Goal: Task Accomplishment & Management: Complete application form

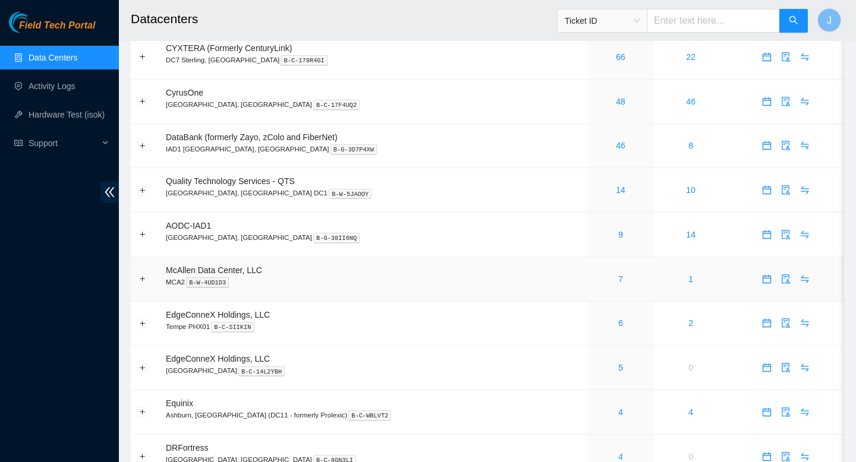
scroll to position [46, 0]
click at [618, 238] on link "9" at bounding box center [620, 234] width 5 height 10
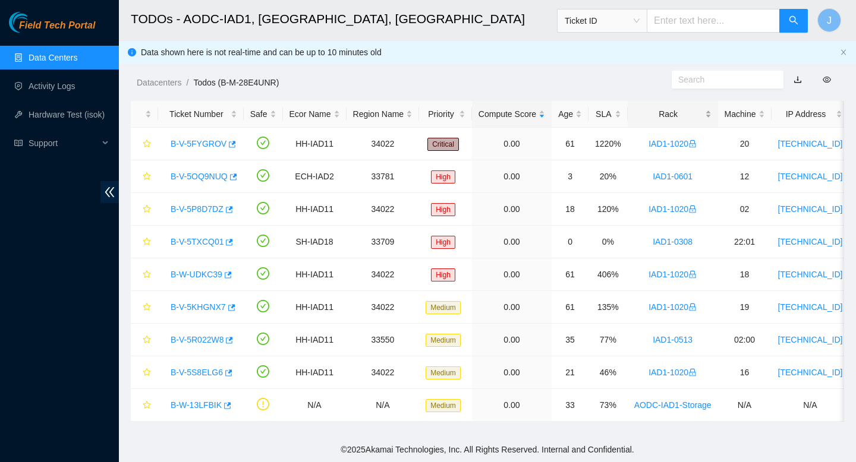
click at [711, 115] on div "Rack" at bounding box center [672, 114] width 77 height 13
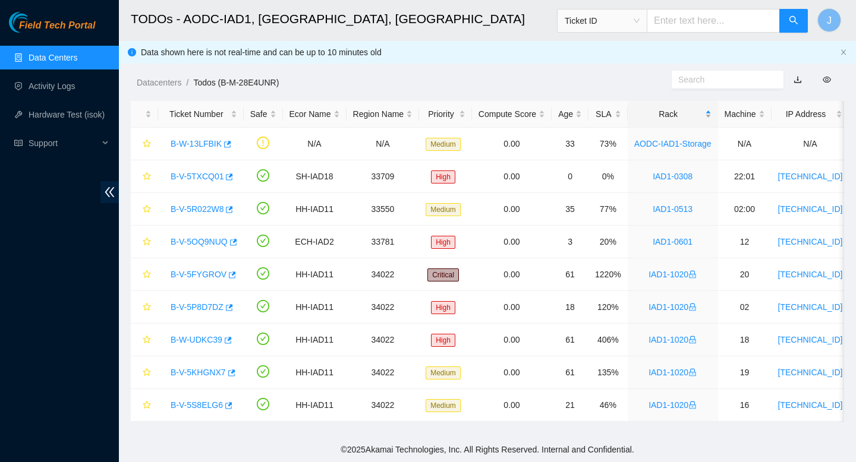
click at [711, 115] on div "Rack" at bounding box center [672, 114] width 77 height 13
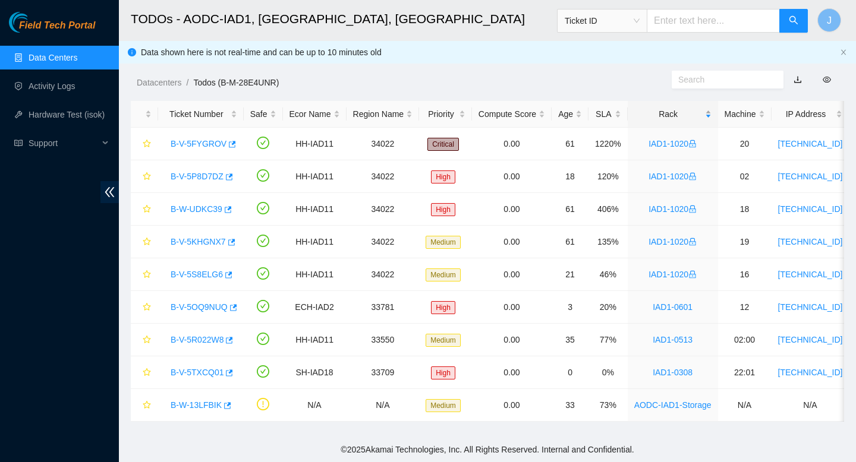
click at [711, 115] on div "Rack" at bounding box center [672, 114] width 77 height 13
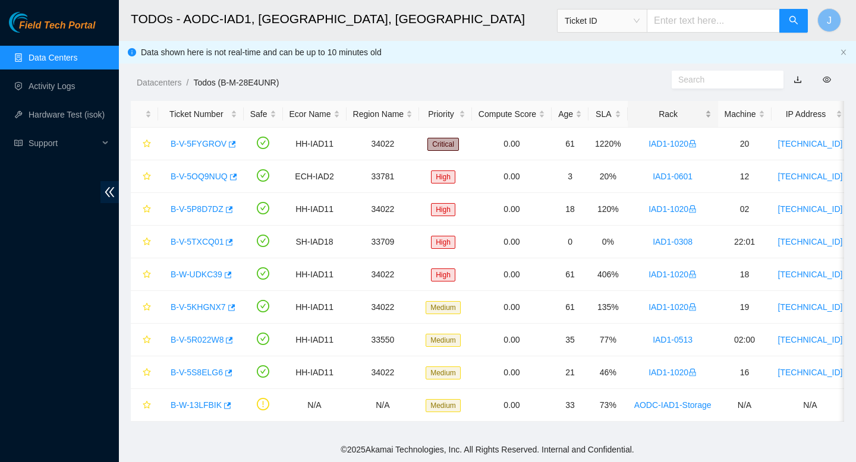
click at [711, 115] on div "Rack" at bounding box center [672, 114] width 77 height 13
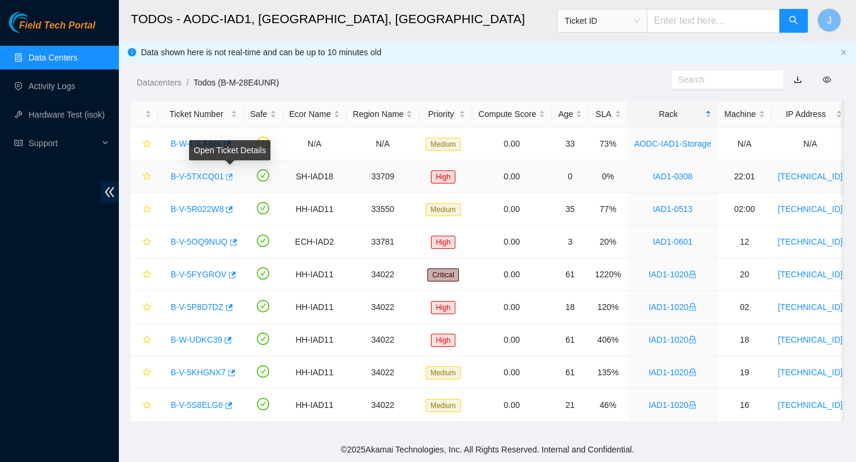
click at [231, 176] on icon "button" at bounding box center [228, 177] width 8 height 8
click at [61, 54] on link "Data Centers" at bounding box center [53, 58] width 49 height 10
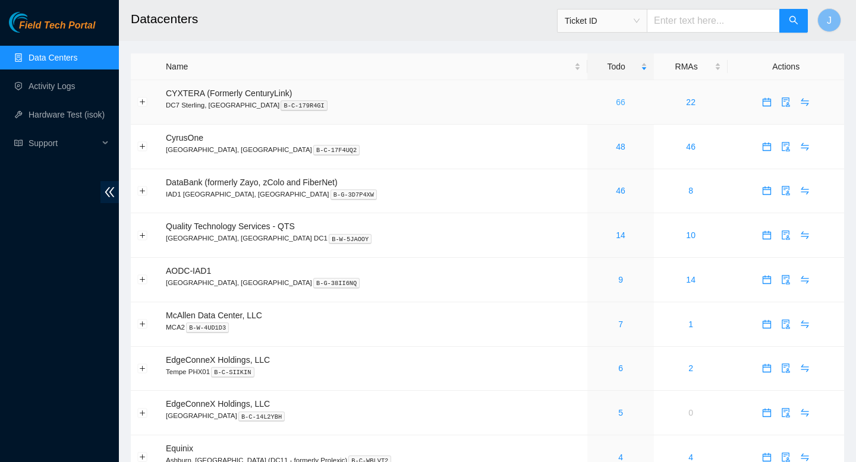
click at [616, 102] on link "66" at bounding box center [621, 102] width 10 height 10
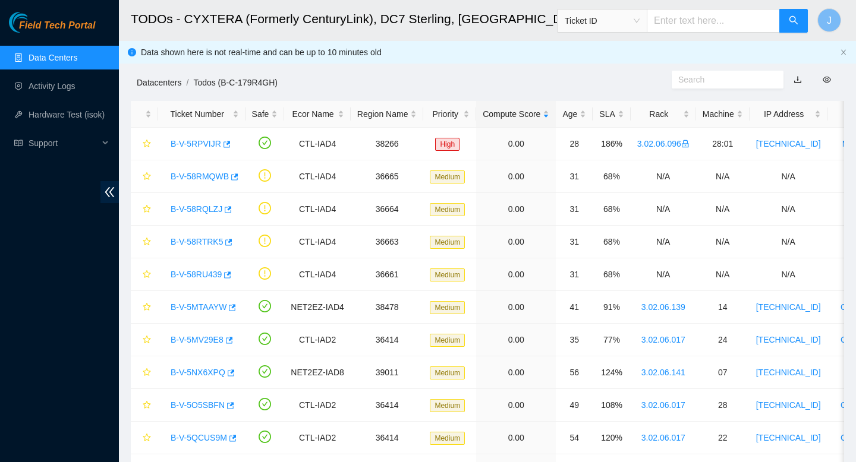
click at [166, 85] on link "Datacenters" at bounding box center [159, 83] width 45 height 10
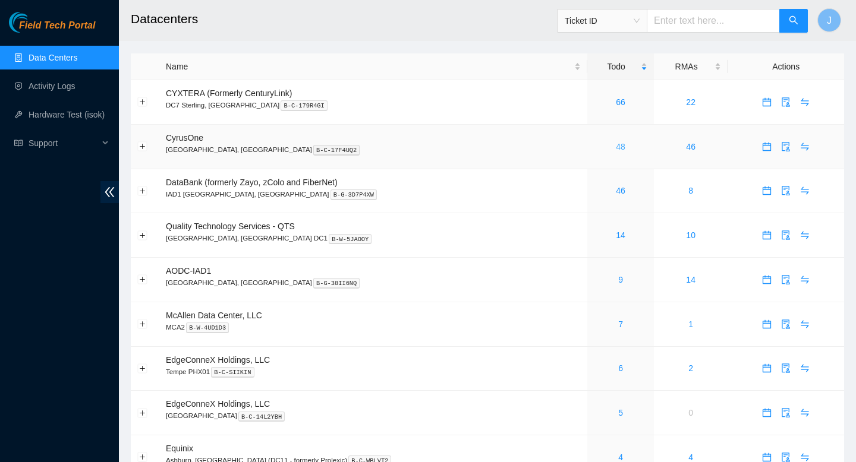
click at [616, 148] on link "48" at bounding box center [621, 147] width 10 height 10
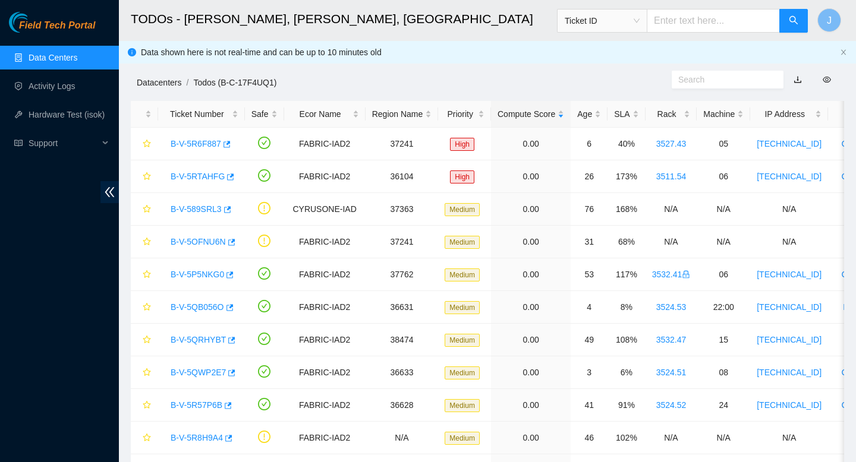
click at [165, 84] on link "Datacenters" at bounding box center [159, 83] width 45 height 10
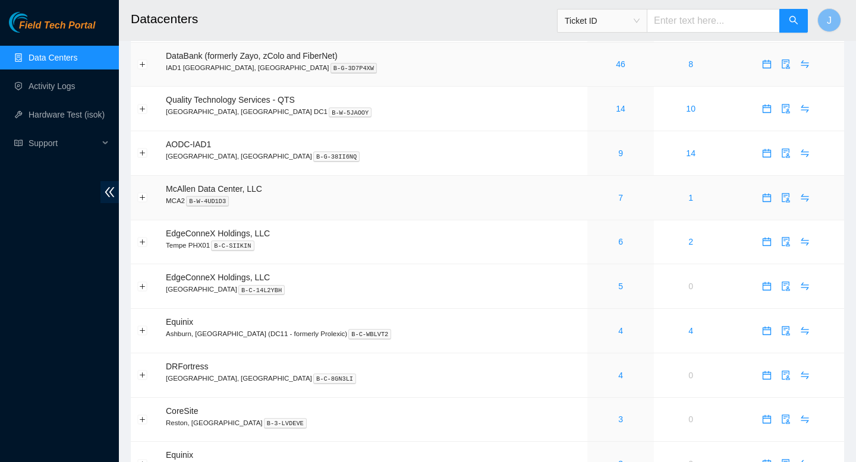
scroll to position [127, 0]
click at [616, 112] on link "14" at bounding box center [621, 108] width 10 height 10
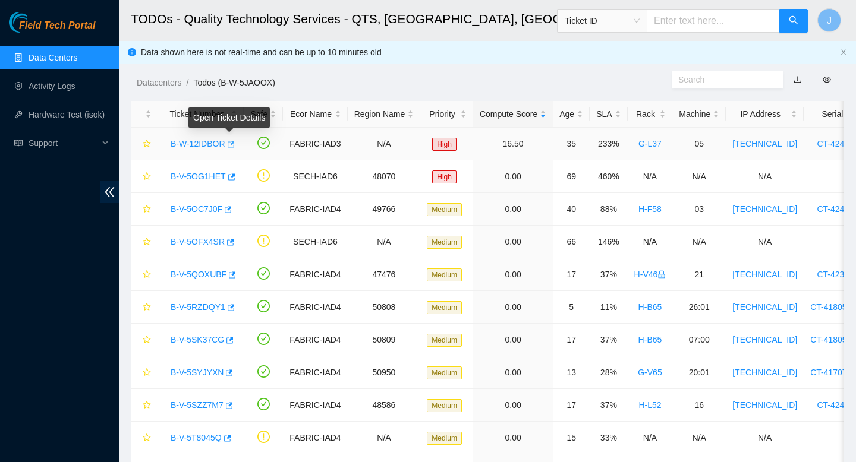
click at [232, 143] on icon "button" at bounding box center [230, 144] width 8 height 8
click at [157, 82] on link "Datacenters" at bounding box center [159, 83] width 45 height 10
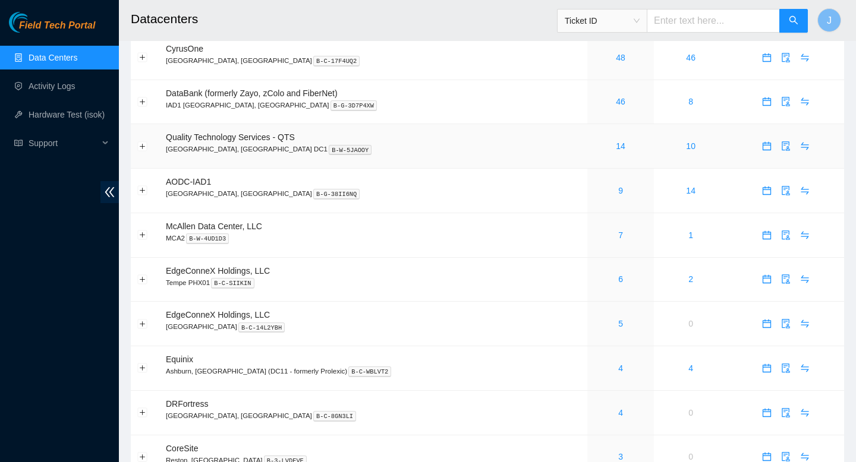
scroll to position [87, 0]
click at [618, 375] on link "4" at bounding box center [620, 370] width 5 height 10
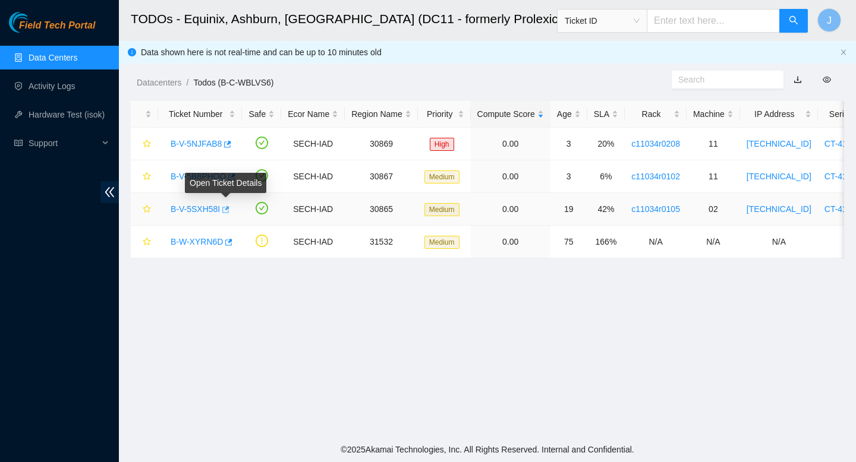
click at [227, 207] on icon "button" at bounding box center [224, 210] width 8 height 8
click at [49, 62] on link "Data Centers" at bounding box center [53, 58] width 49 height 10
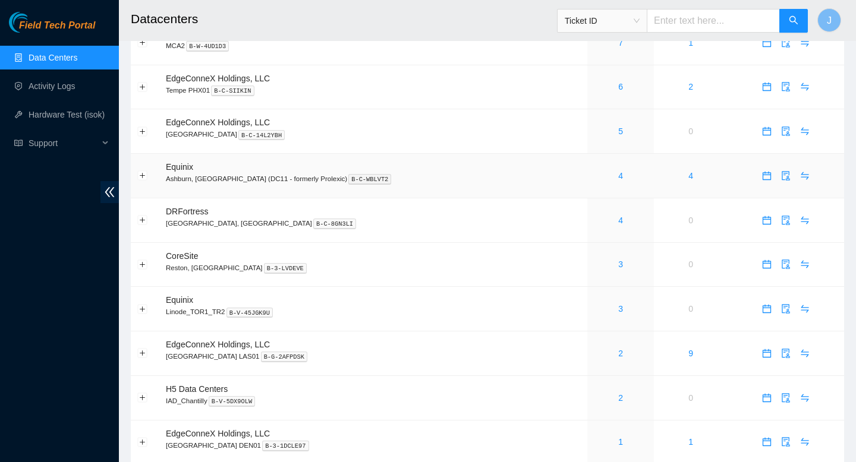
scroll to position [282, 0]
click at [618, 269] on link "3" at bounding box center [620, 264] width 5 height 10
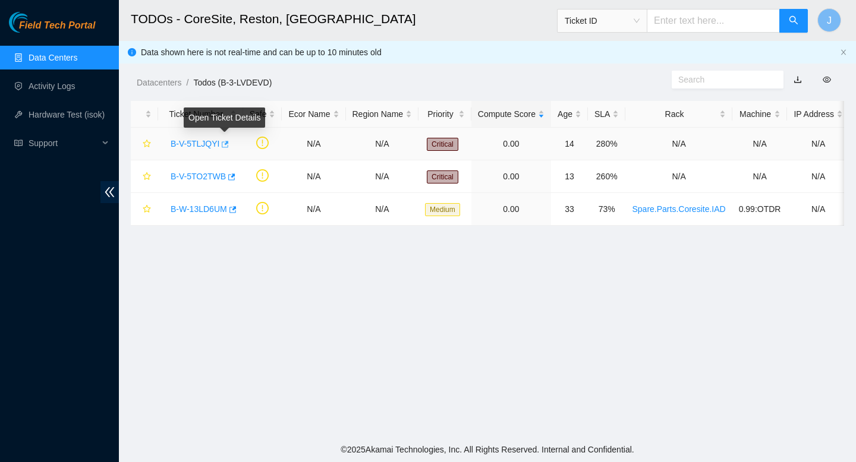
click at [228, 144] on icon "button" at bounding box center [225, 144] width 7 height 7
drag, startPoint x: 168, startPoint y: 209, endPoint x: 241, endPoint y: 208, distance: 73.7
click at [241, 208] on td "B-W-13LD6UM" at bounding box center [200, 209] width 85 height 33
copy link "B-W-13LD6UM"
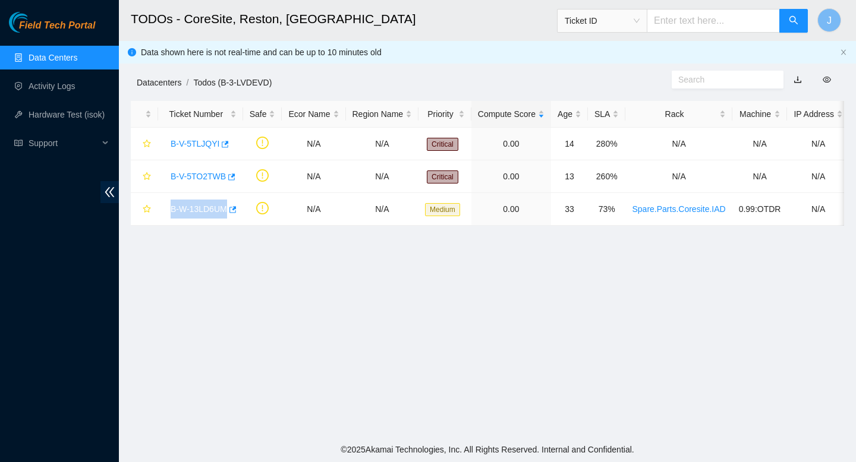
click at [164, 84] on link "Datacenters" at bounding box center [159, 83] width 45 height 10
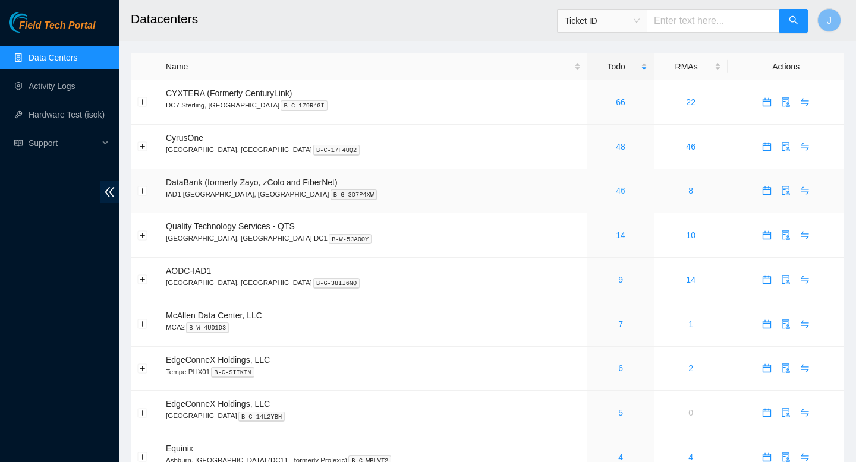
click at [616, 191] on link "46" at bounding box center [621, 191] width 10 height 10
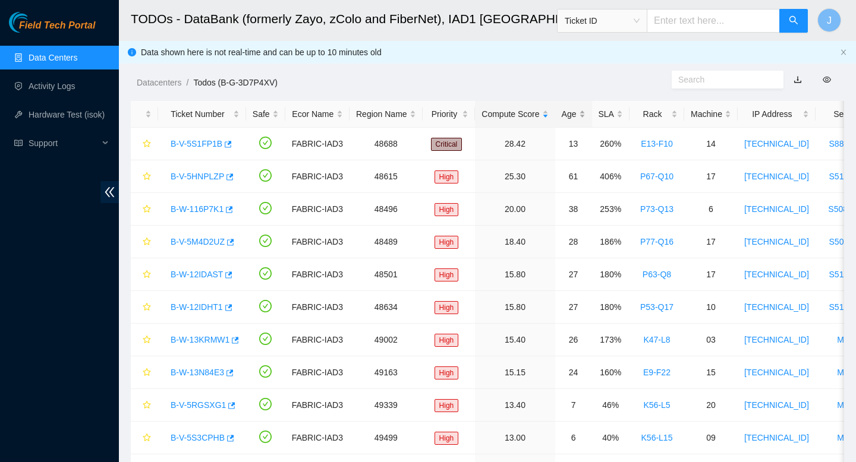
click at [585, 115] on div "Age" at bounding box center [573, 114] width 24 height 13
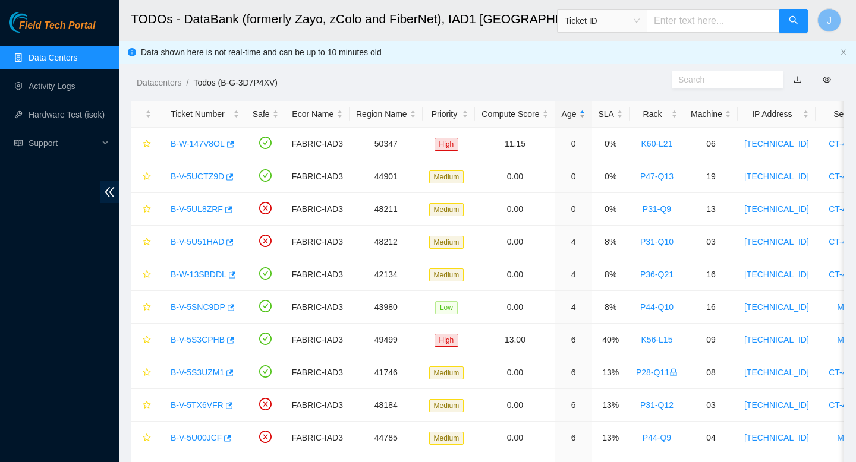
click at [585, 115] on div "Age" at bounding box center [573, 114] width 24 height 13
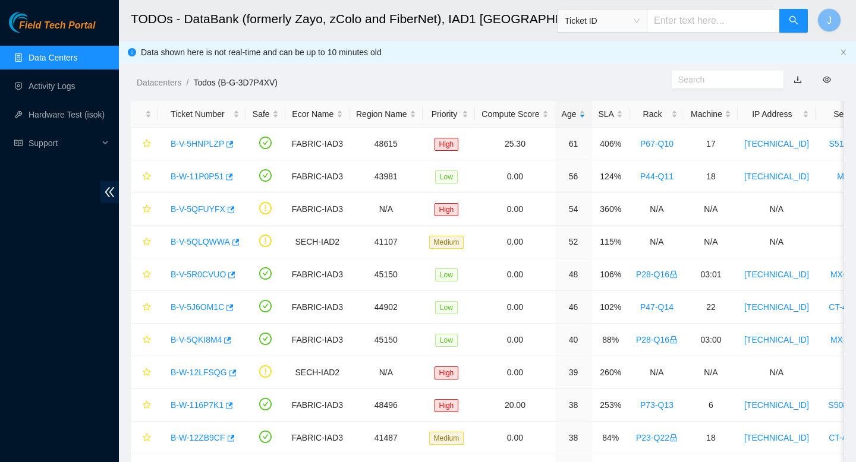
click at [639, 22] on span "Ticket ID" at bounding box center [601, 21] width 75 height 18
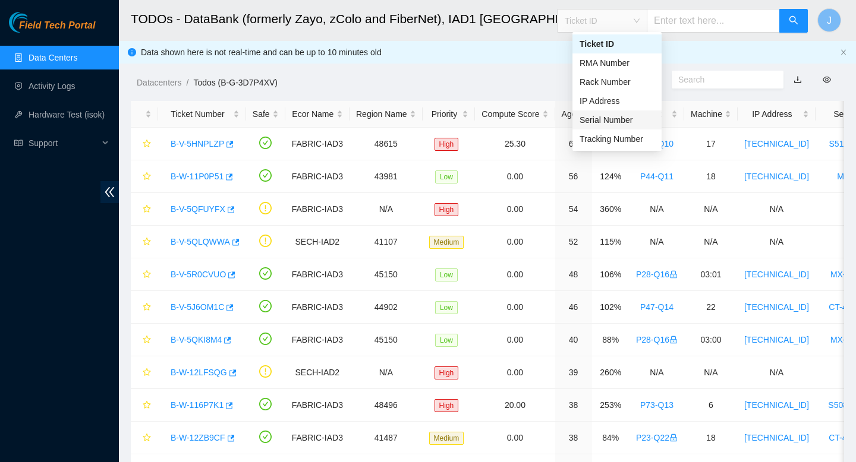
click at [617, 114] on div "Serial Number" at bounding box center [616, 119] width 75 height 13
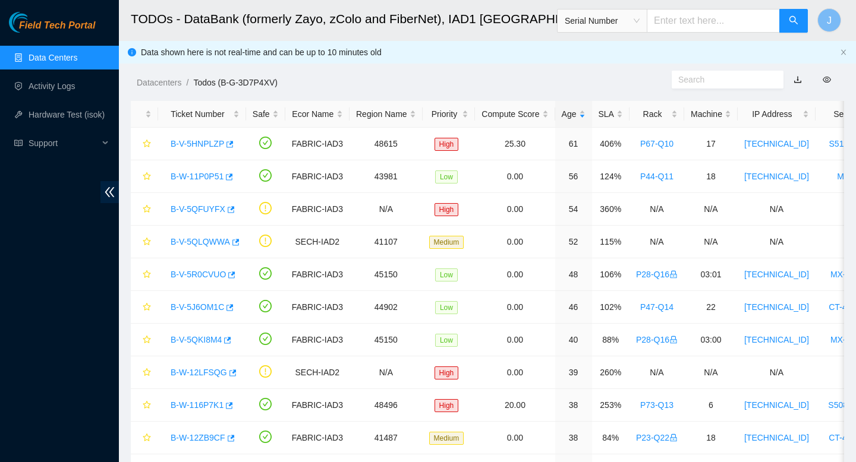
click at [708, 24] on input "text" at bounding box center [712, 21] width 133 height 24
paste input "CT-4210825-00029"
type input "CT-4210825-00029"
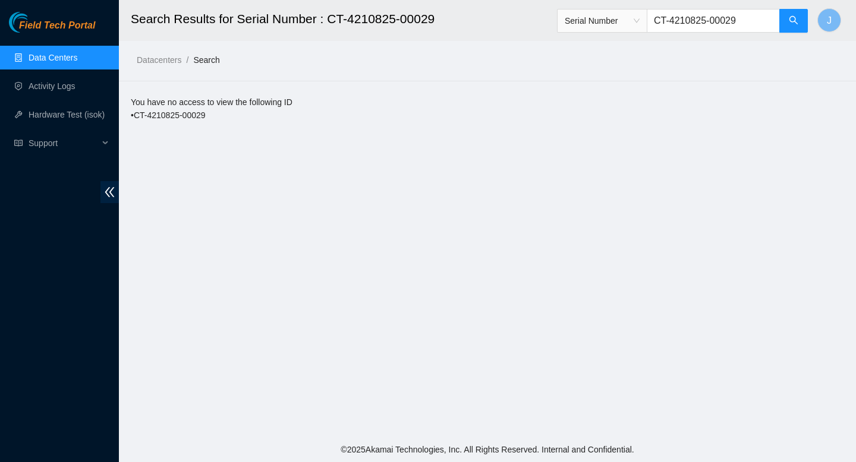
click at [726, 24] on input "CT-4210825-00029" at bounding box center [712, 21] width 133 height 24
paste input "414739612831"
click at [639, 20] on span "Serial Number" at bounding box center [601, 21] width 75 height 18
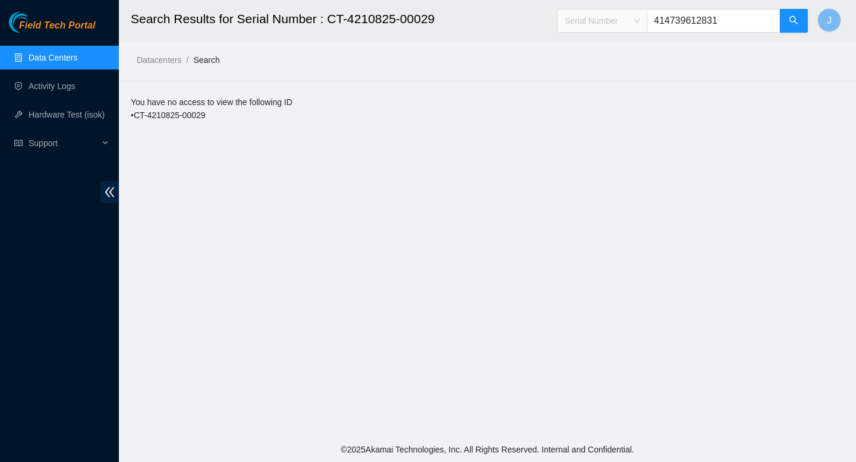
type input "414739612831"
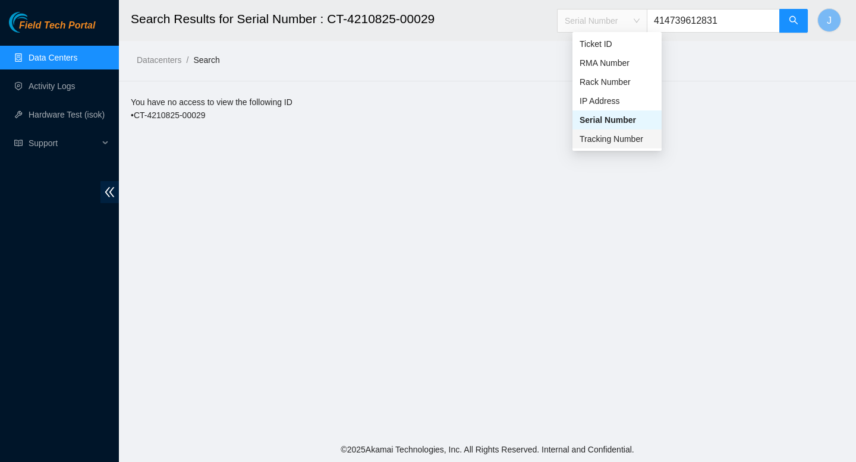
click at [608, 135] on div "Tracking Number" at bounding box center [616, 138] width 75 height 13
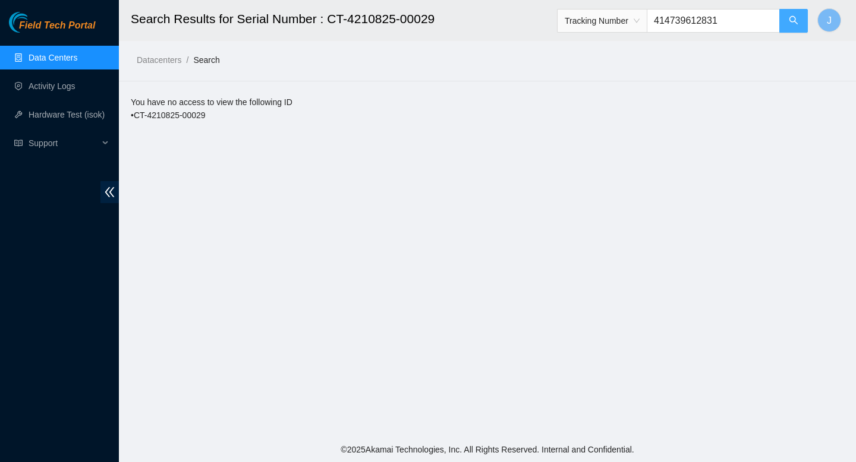
click at [788, 21] on icon "search" at bounding box center [793, 20] width 10 height 10
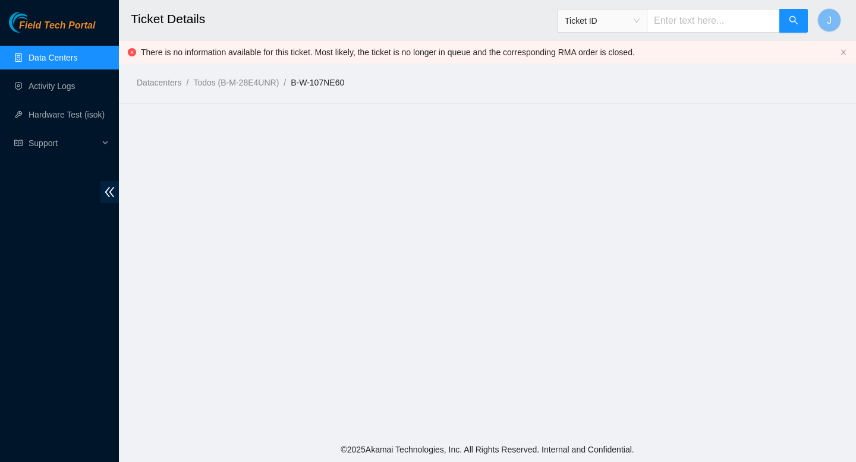
click at [339, 80] on link "B-W-107NE60" at bounding box center [317, 83] width 53 height 10
drag, startPoint x: 361, startPoint y: 84, endPoint x: 299, endPoint y: 85, distance: 61.2
click at [299, 85] on ol "Datacenters / Todos (B-M-28E4UNR) / B-W-107NE60 /" at bounding box center [404, 82] width 535 height 13
copy link "B-W-107NE60"
click at [342, 81] on link "B-W-107NE60" at bounding box center [317, 83] width 53 height 10
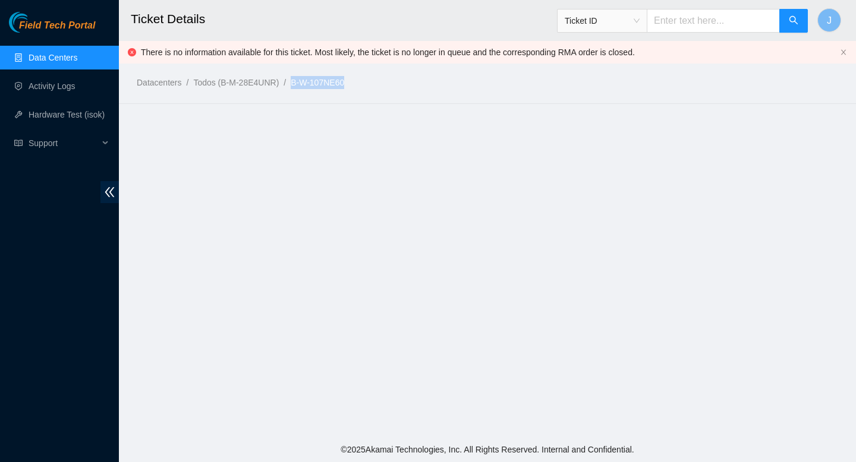
click at [397, 80] on ol "Datacenters / Todos (B-M-28E4UNR) / B-W-107NE60 /" at bounding box center [404, 82] width 535 height 13
drag, startPoint x: 359, startPoint y: 83, endPoint x: 304, endPoint y: 82, distance: 55.9
click at [301, 82] on ol "Datacenters / Todos (B-M-28E4UNR) / B-W-107NE60 /" at bounding box center [404, 82] width 535 height 13
copy link "B-W-107NE60"
click at [375, 103] on div at bounding box center [487, 103] width 737 height 1
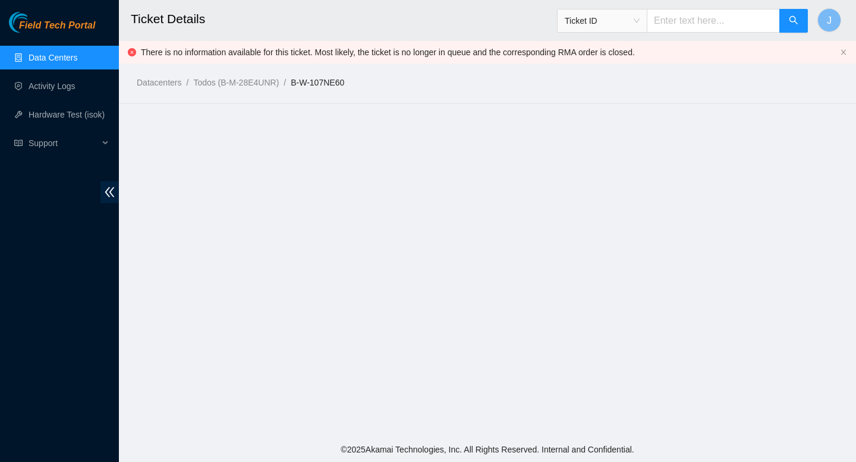
click at [62, 56] on link "Data Centers" at bounding box center [53, 58] width 49 height 10
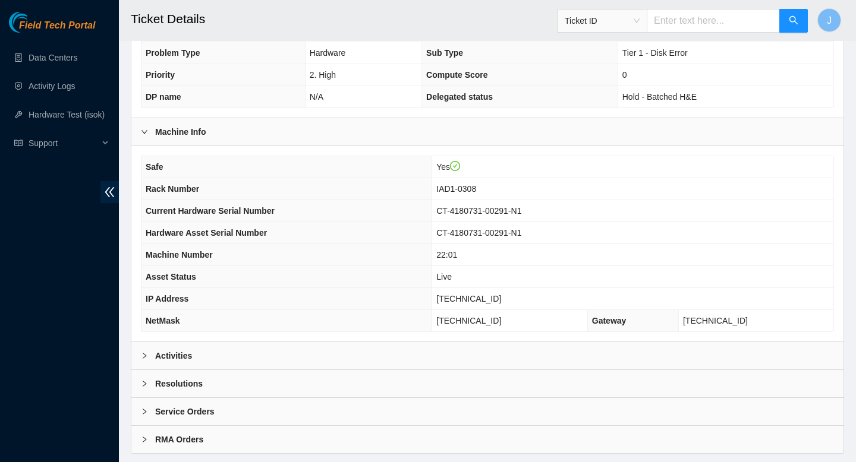
scroll to position [344, 0]
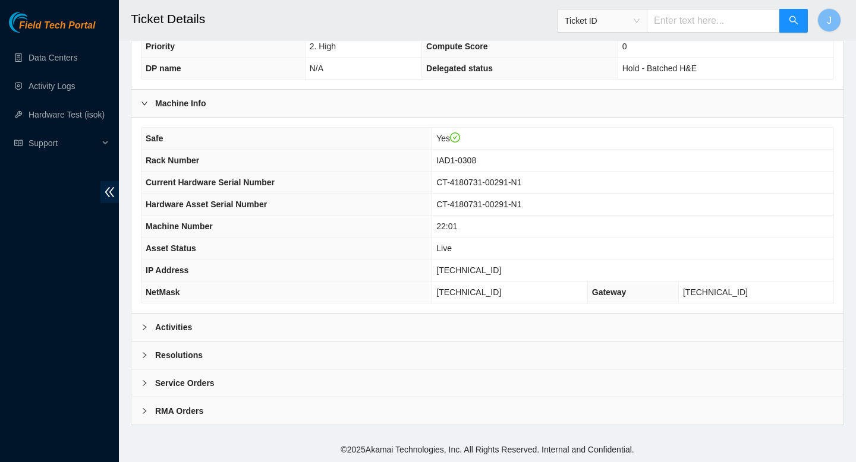
click at [266, 327] on div "Activities" at bounding box center [487, 327] width 712 height 27
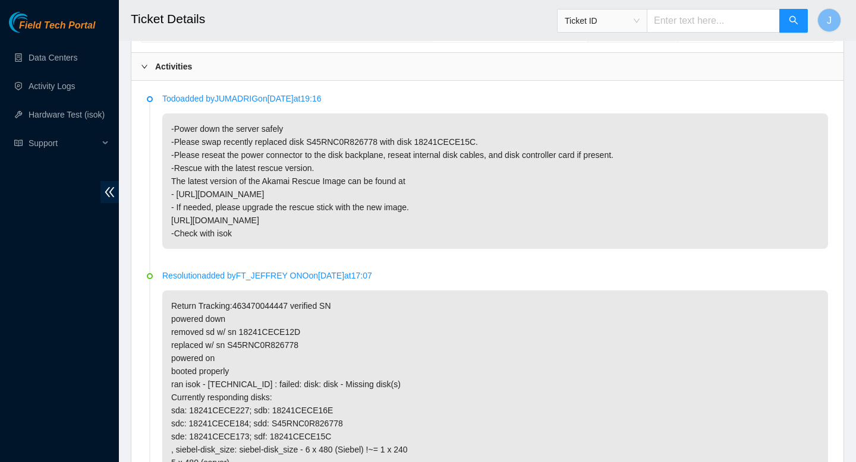
scroll to position [604, 0]
drag, startPoint x: 405, startPoint y: 225, endPoint x: 304, endPoint y: 222, distance: 101.0
click at [304, 222] on p "-Power down the server safely -Please swap recently replaced disk S45RNC0R82677…" at bounding box center [494, 181] width 665 height 135
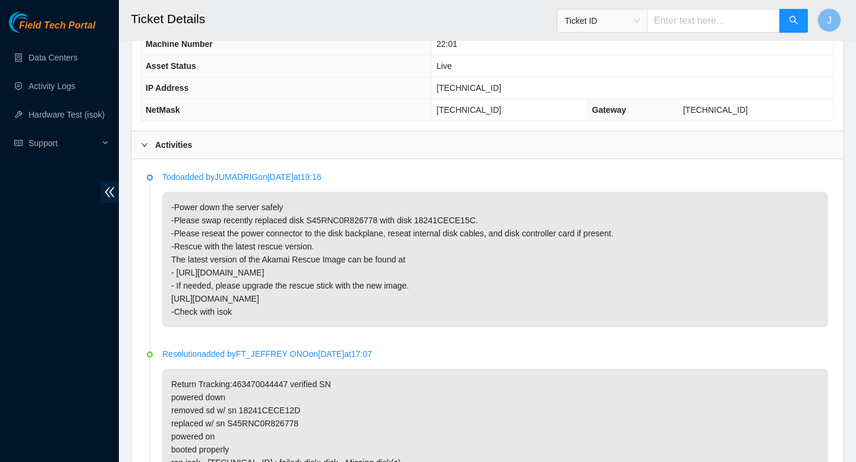
scroll to position [470, 0]
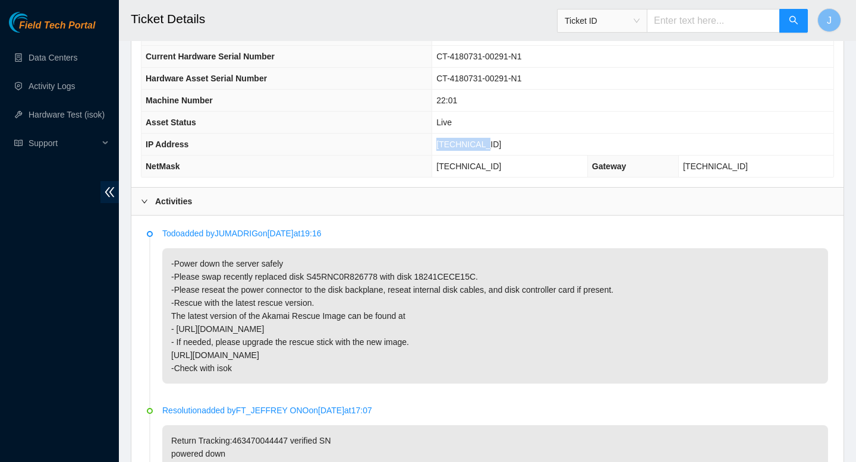
drag, startPoint x: 514, startPoint y: 143, endPoint x: 442, endPoint y: 142, distance: 71.9
click at [442, 142] on tr "IP Address 23.62.28.47" at bounding box center [487, 145] width 692 height 22
copy tr "23.62.28.47"
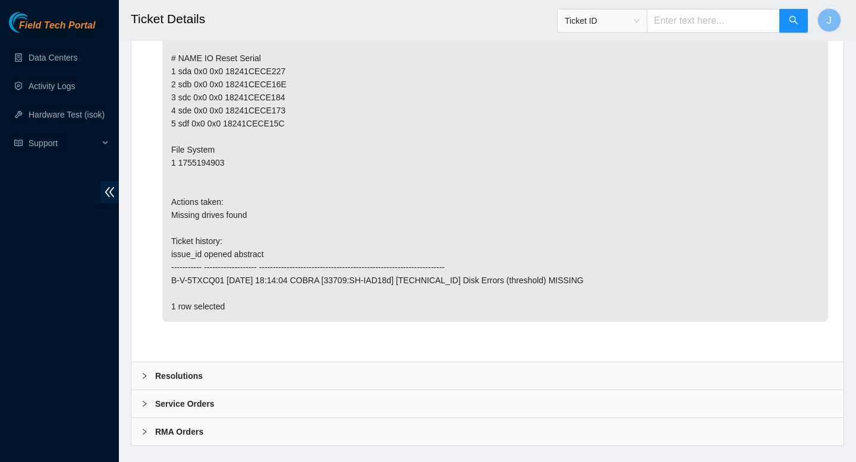
scroll to position [3236, 0]
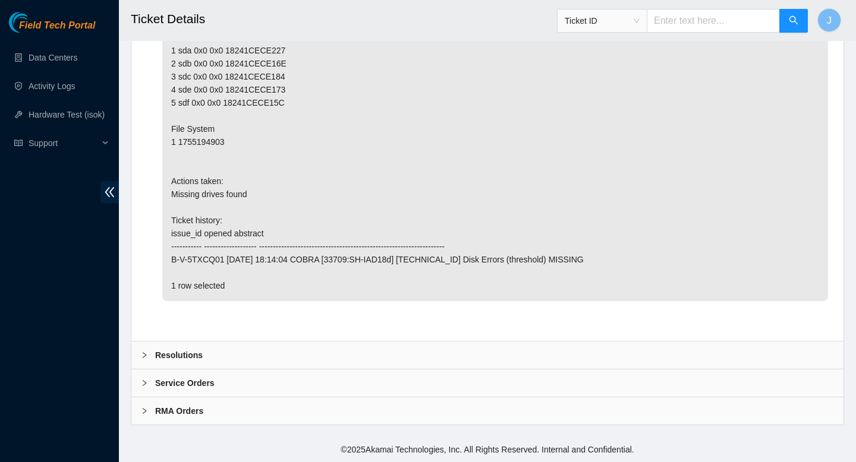
click at [235, 347] on div "Resolutions" at bounding box center [487, 355] width 712 height 27
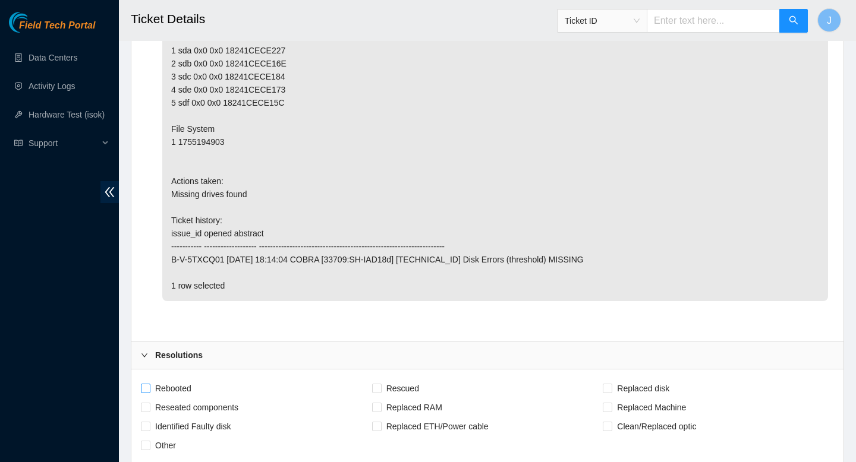
click at [143, 386] on input "Rebooted" at bounding box center [145, 388] width 8 height 8
checkbox input "true"
click at [378, 388] on input "Rescued" at bounding box center [376, 388] width 8 height 8
checkbox input "true"
click at [146, 405] on input "Reseated components" at bounding box center [145, 407] width 8 height 8
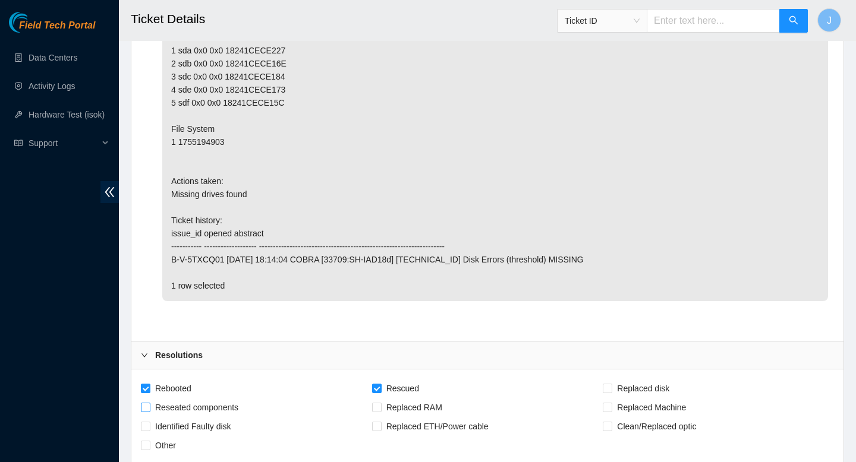
checkbox input "true"
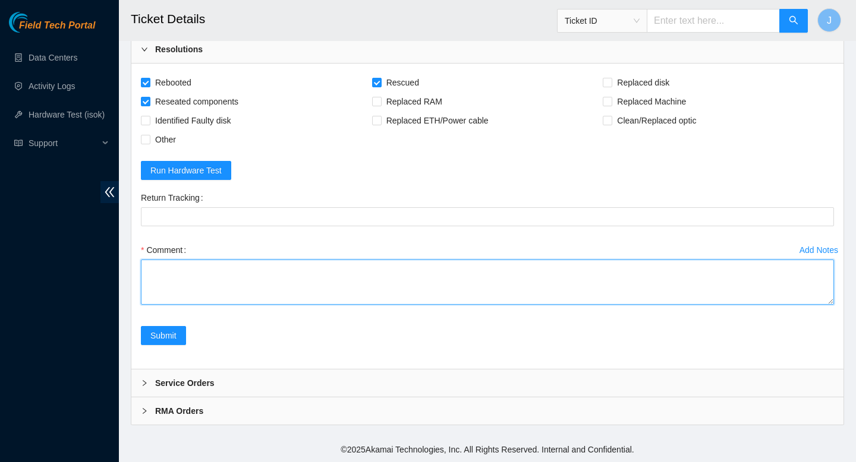
click at [252, 281] on textarea "Comment" at bounding box center [487, 282] width 693 height 45
paste textarea "327200 26-08-2025 09:20:27 23.62.28.47 FAILED Result Detail Message Ticket ID 2…"
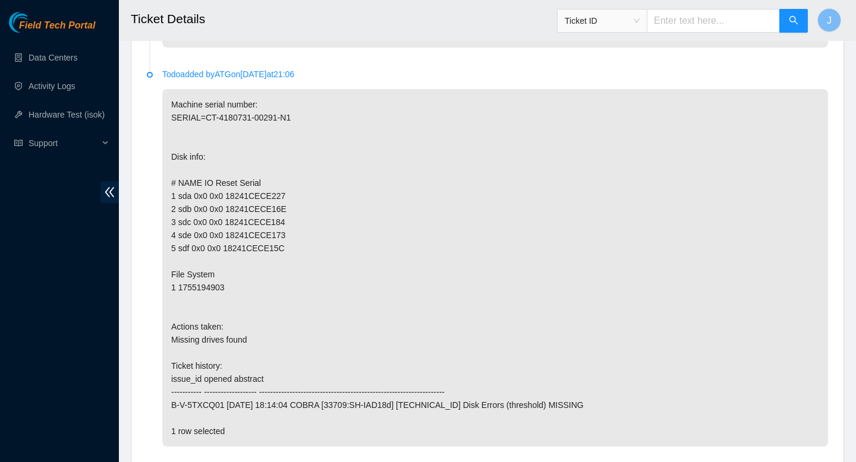
scroll to position [3542, 0]
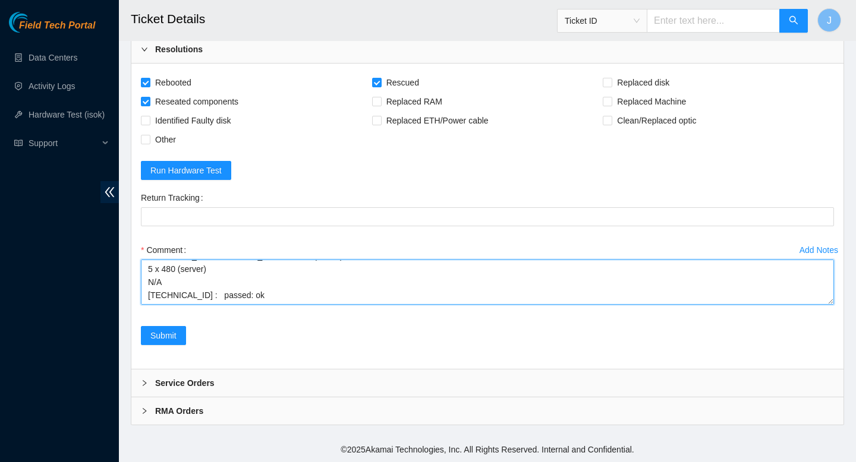
click at [215, 296] on textarea "verified SN powered down node swapped requested disk sn's rescued rebooted conf…" at bounding box center [487, 282] width 693 height 45
click at [258, 290] on textarea "verified SN powered down node swapped requested disk sn's rescued rebooted conf…" at bounding box center [487, 282] width 693 height 45
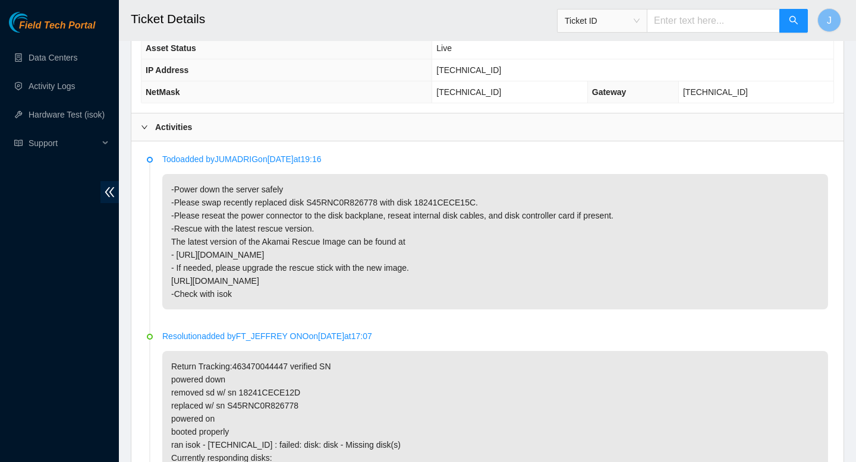
scroll to position [547, 0]
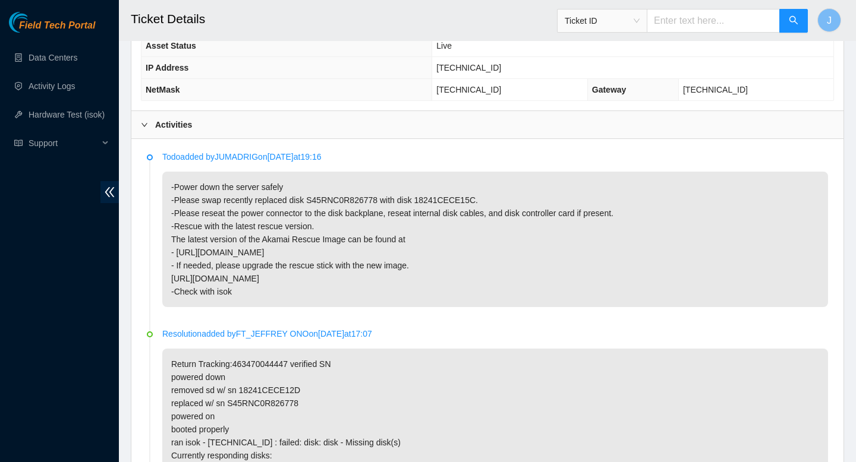
click at [337, 201] on p "-Power down the server safely -Please swap recently replaced disk S45RNC0R82677…" at bounding box center [494, 239] width 665 height 135
copy p "S45RNC0R826778"
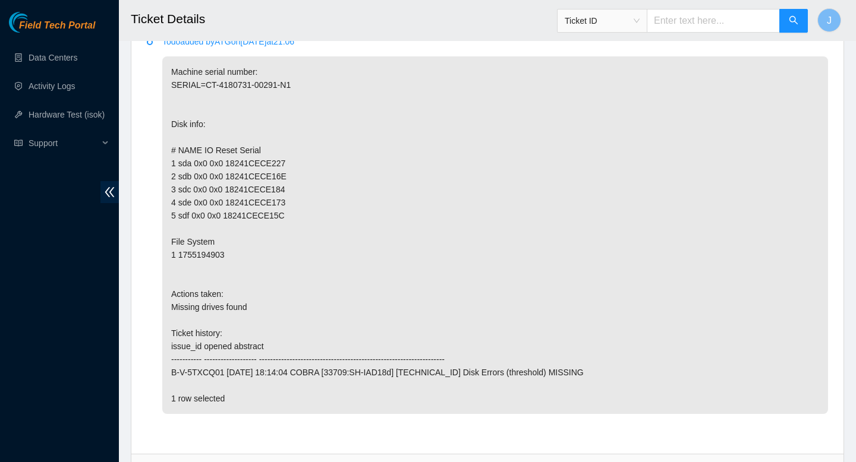
scroll to position [3542, 0]
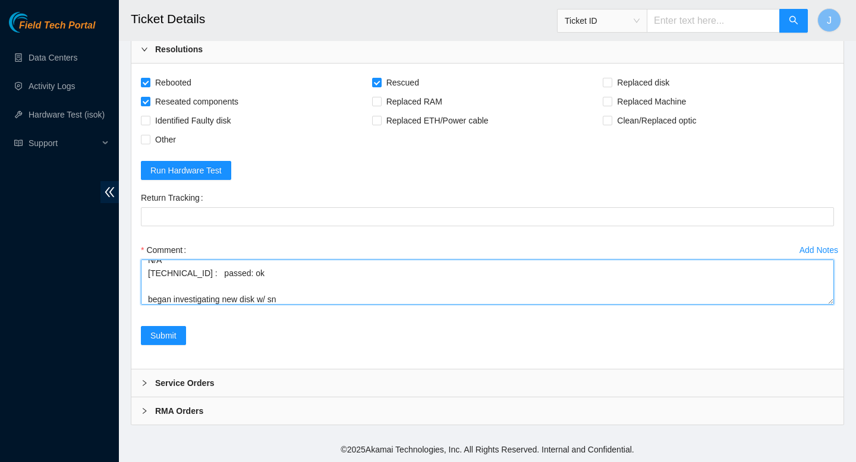
click at [324, 299] on textarea "verified SN powered down node swapped requested disk sn's rescued rebooted conf…" at bounding box center [487, 282] width 693 height 45
paste textarea "S45RNC0R826778"
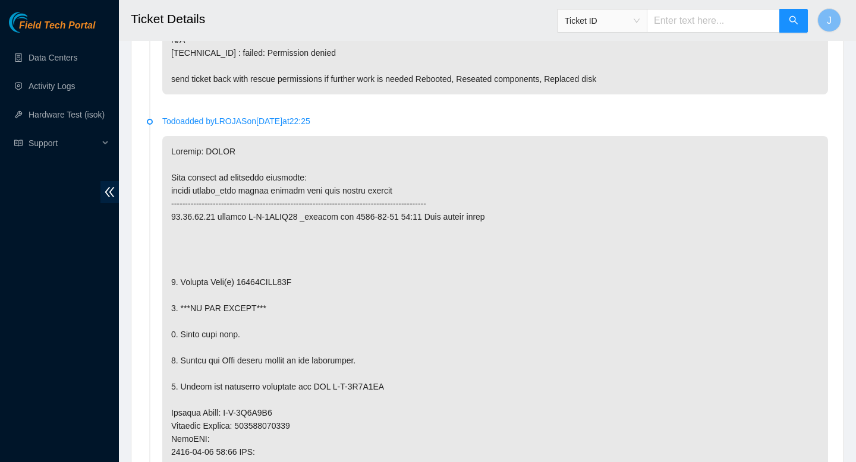
scroll to position [1158, 0]
drag, startPoint x: 361, startPoint y: 123, endPoint x: 223, endPoint y: 123, distance: 137.2
click at [223, 123] on p "Todo added by LROJAS on 2025-08-20 at 22:25" at bounding box center [494, 121] width 665 height 13
copy p "LROJAS on 2025-08-20 at 22:25"
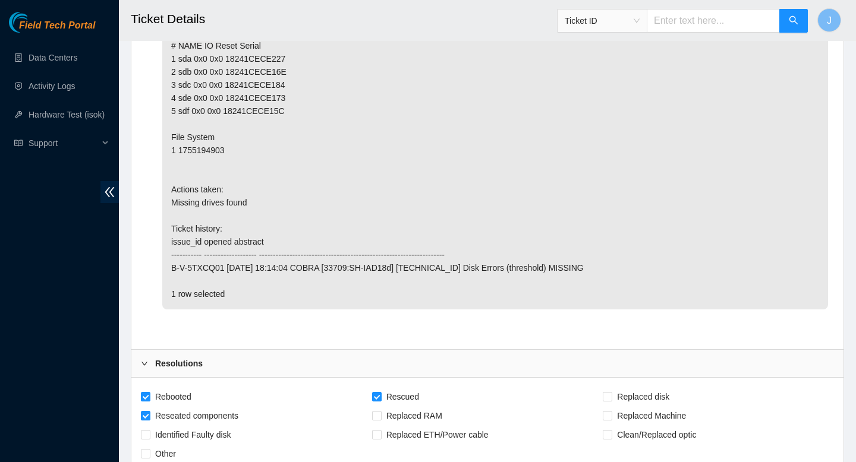
scroll to position [3542, 0]
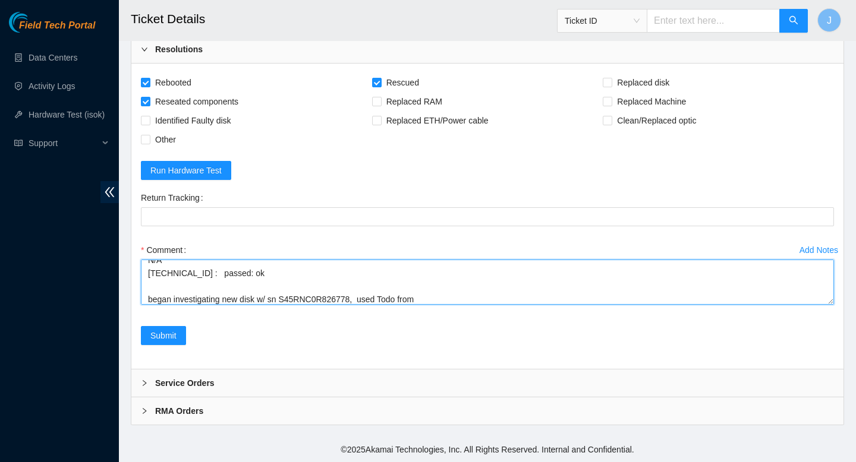
click at [460, 302] on textarea "verified SN powered down node swapped requested disk sn's rescued rebooted conf…" at bounding box center [487, 282] width 693 height 45
paste textarea "LROJAS on 2025-08-20 at 22:25"
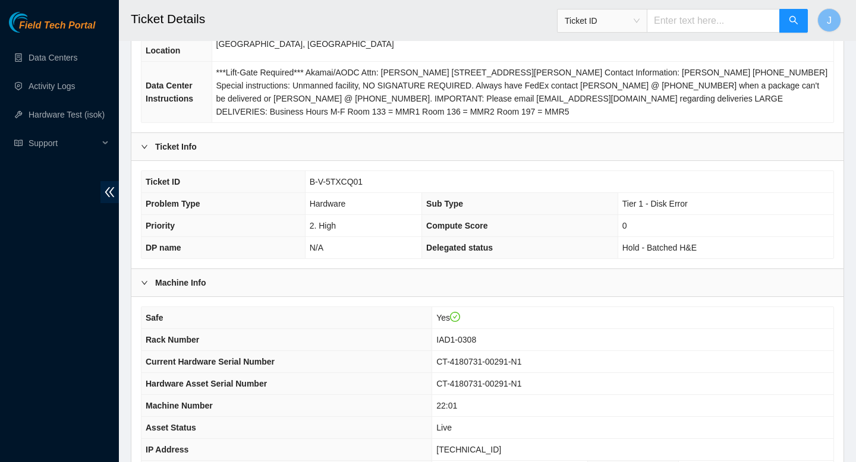
scroll to position [165, 0]
drag, startPoint x: 371, startPoint y: 182, endPoint x: 304, endPoint y: 184, distance: 66.6
click at [304, 184] on tr "Ticket ID B-V-5TXCQ01" at bounding box center [487, 182] width 692 height 22
copy tr "B-V-5TXCQ01"
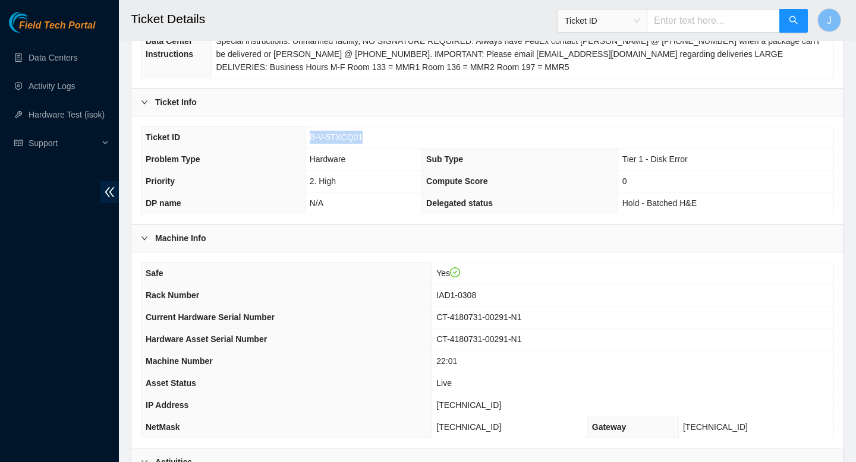
scroll to position [205, 0]
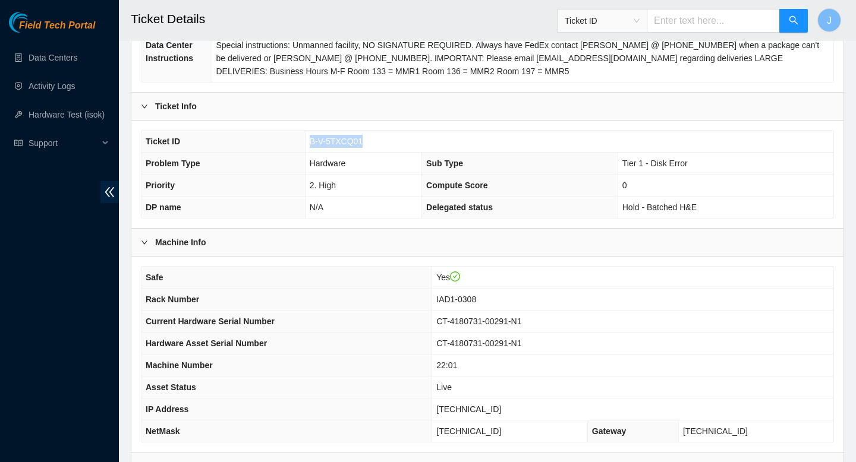
copy tr "B-V-5TXCQ01"
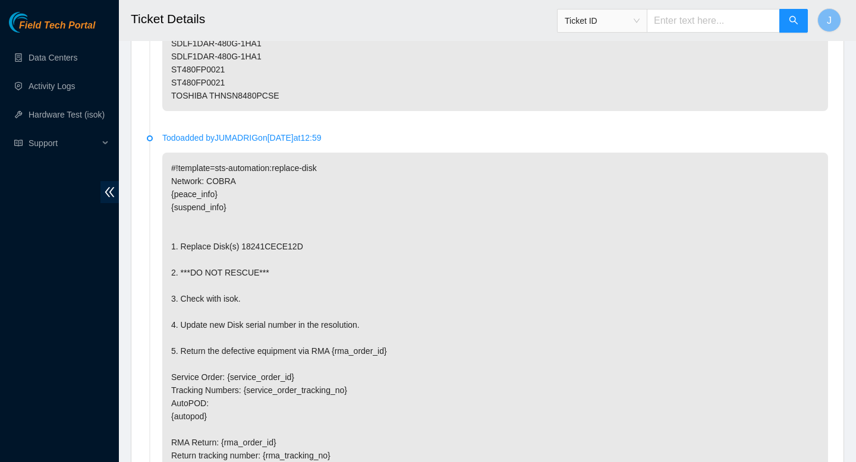
scroll to position [2256, 0]
click at [287, 246] on p "#!template=sts-automation:replace-disk Network: COBRA {peace_info} {suspend_inf…" at bounding box center [494, 330] width 665 height 358
copy p "18241CECE12D"
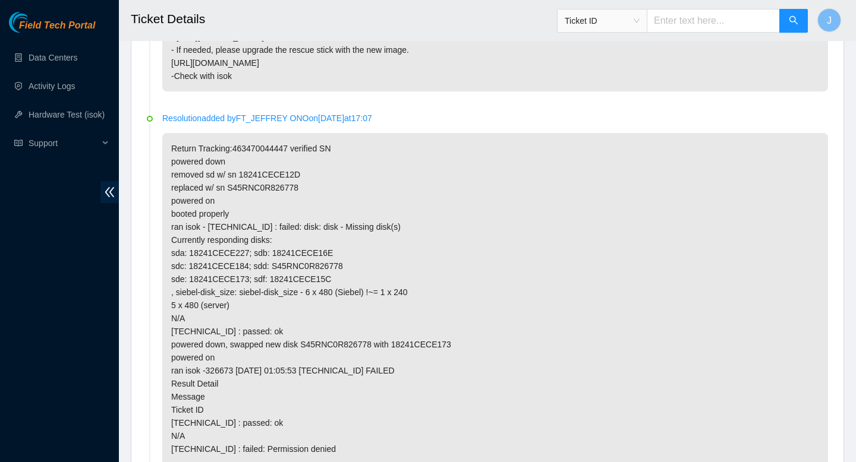
scroll to position [759, 0]
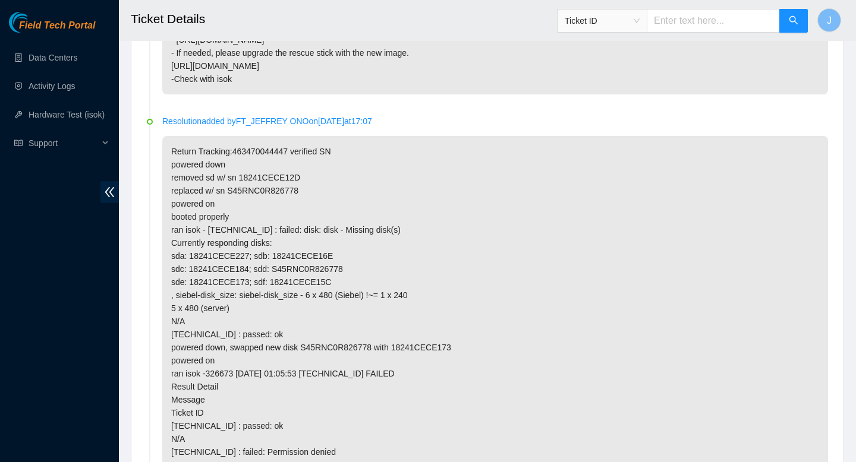
click at [276, 190] on p "Return Tracking:463470044447 verified SN powered down removed sd w/ sn 18241CEC…" at bounding box center [494, 315] width 665 height 358
copy p "S45RNC0R826778"
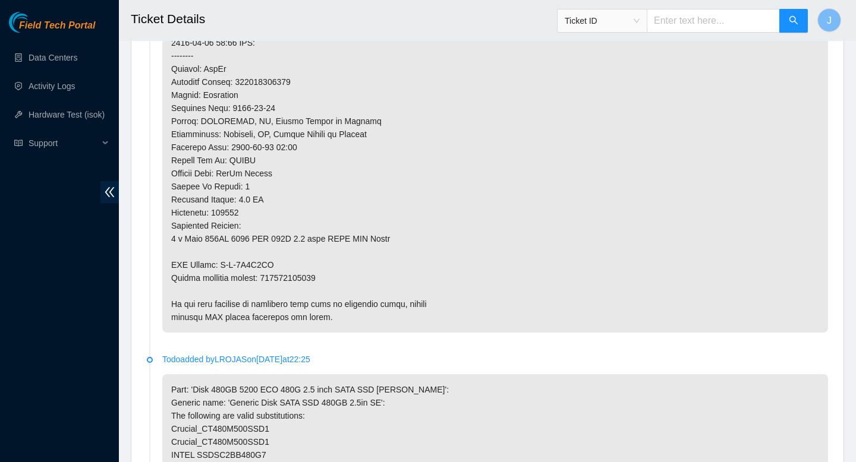
scroll to position [1617, 0]
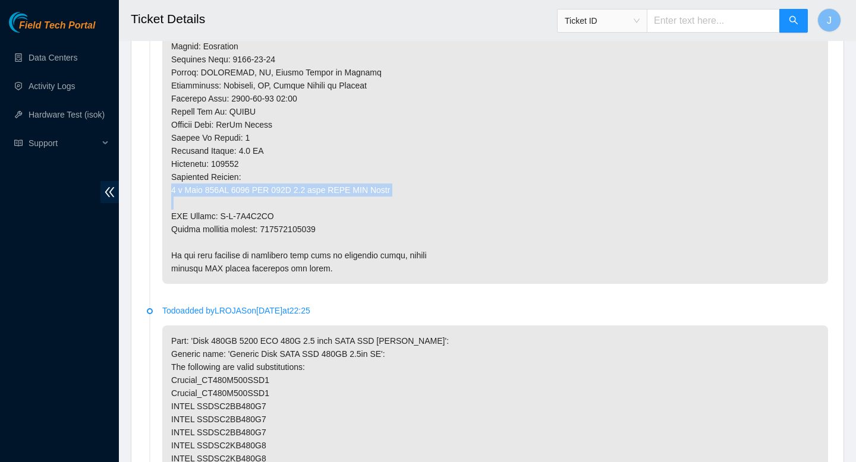
drag, startPoint x: 395, startPoint y: 190, endPoint x: 168, endPoint y: 193, distance: 227.0
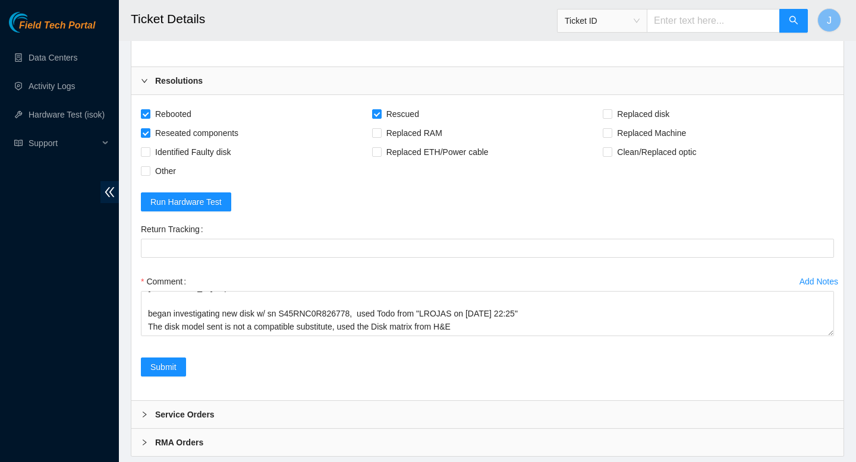
scroll to position [3542, 0]
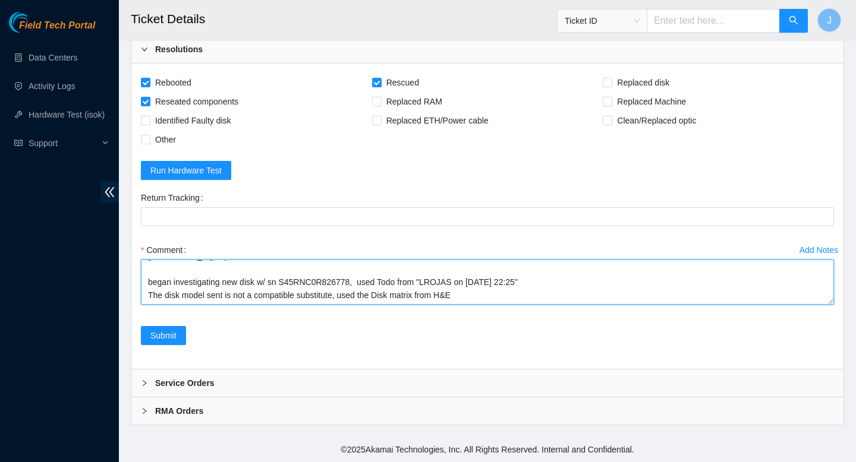
click at [478, 291] on textarea "verified SN powered down node swapped requested disk sn's rescued rebooted conf…" at bounding box center [487, 282] width 693 height 45
drag, startPoint x: 364, startPoint y: 272, endPoint x: 488, endPoint y: 301, distance: 127.5
click at [488, 301] on textarea "verified SN powered down node swapped requested disk sn's rescued rebooted conf…" at bounding box center [487, 282] width 693 height 45
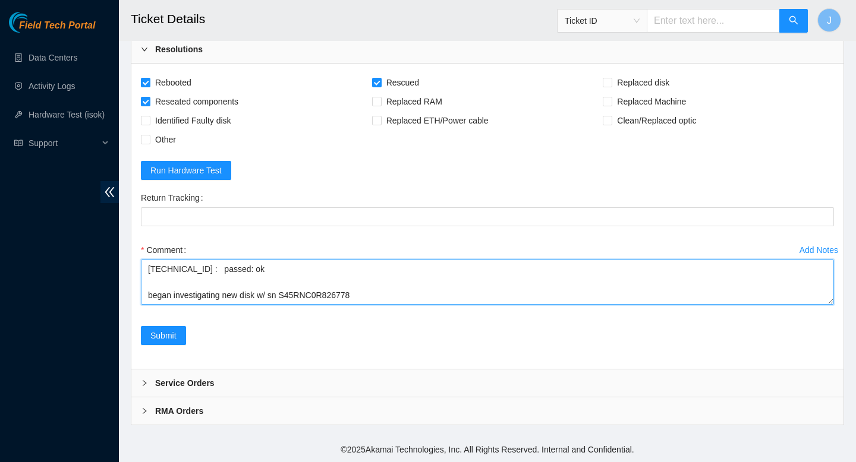
scroll to position [261, 0]
paste textarea "new disk w/ SN S45RNC0R826778 is not a compatible substitute. that SN's disk mo…"
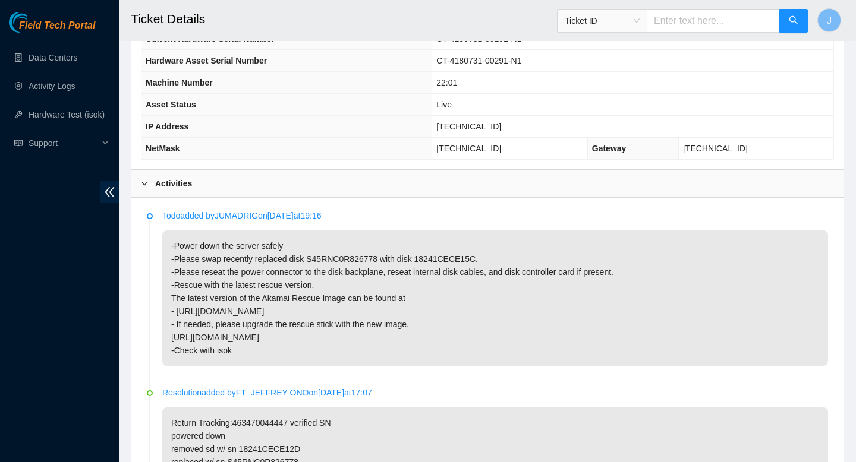
scroll to position [491, 0]
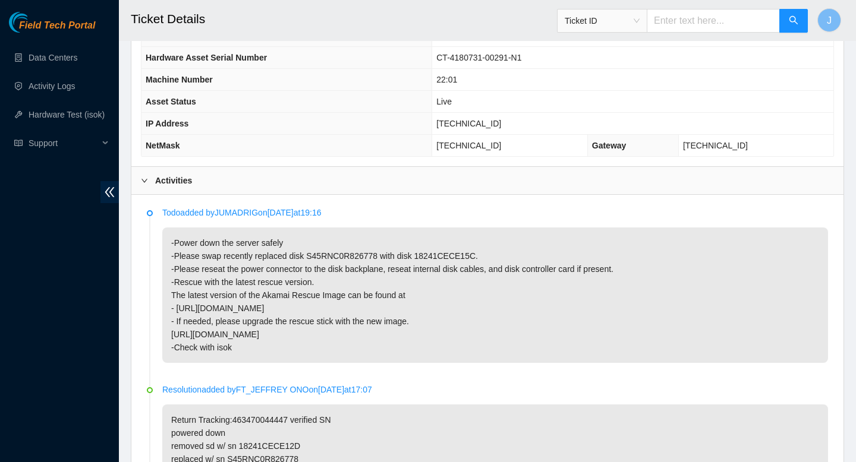
click at [374, 253] on p "-Power down the server safely -Please swap recently replaced disk S45RNC0R82677…" at bounding box center [494, 295] width 665 height 135
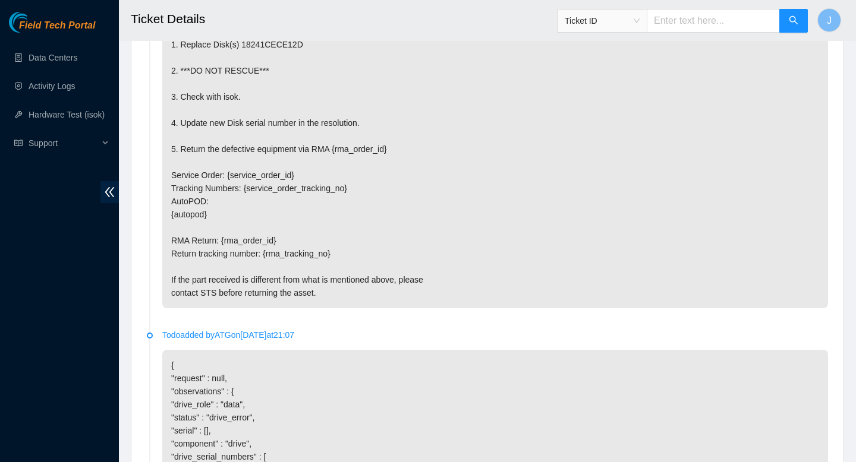
scroll to position [3542, 0]
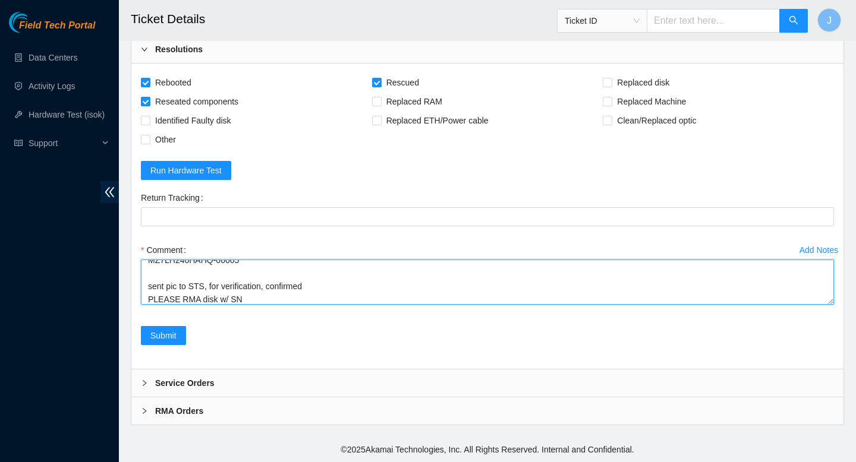
click at [289, 297] on textarea "verified SN powered down node swapped requested disk sn's rescued rebooted conf…" at bounding box center [487, 282] width 693 height 45
paste textarea "S45RNC0R826778"
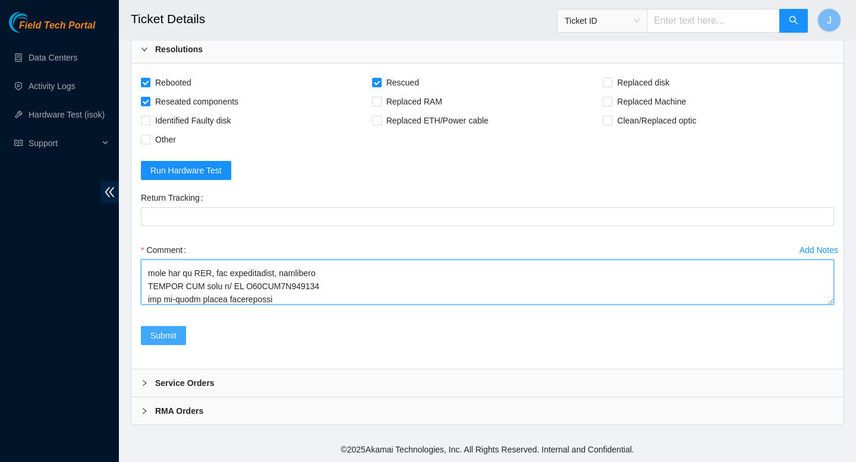
type textarea "verified SN powered down node swapped requested disk sn's rescued rebooted conf…"
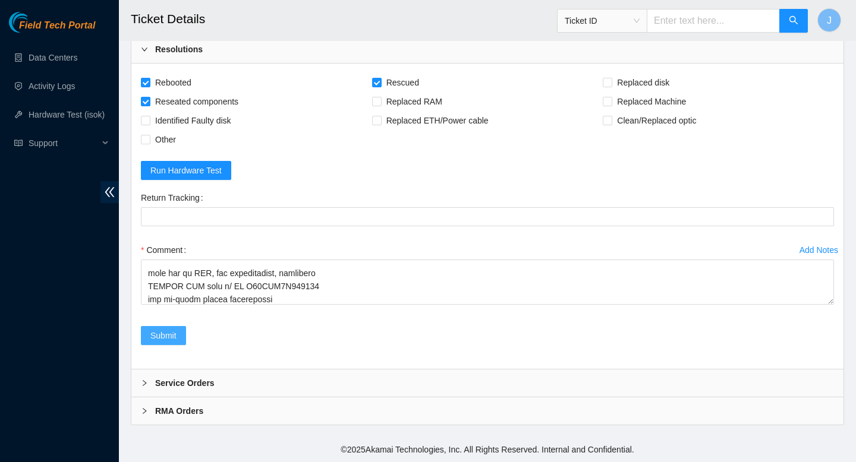
click at [168, 337] on span "Submit" at bounding box center [163, 335] width 26 height 13
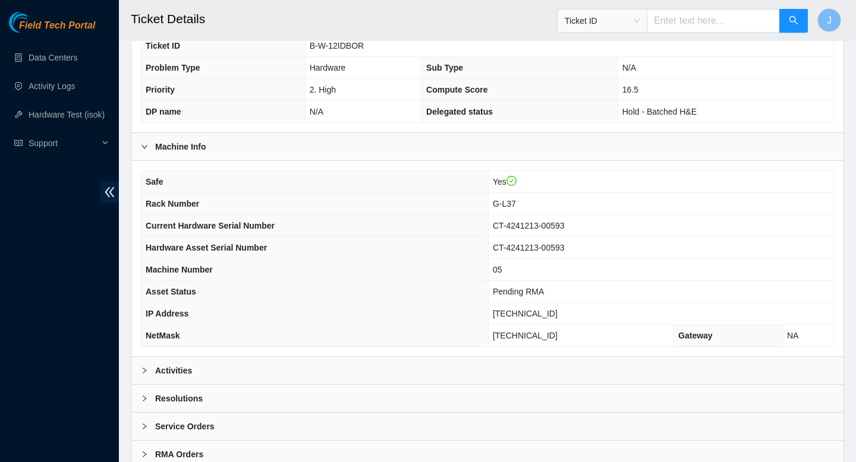
scroll to position [314, 0]
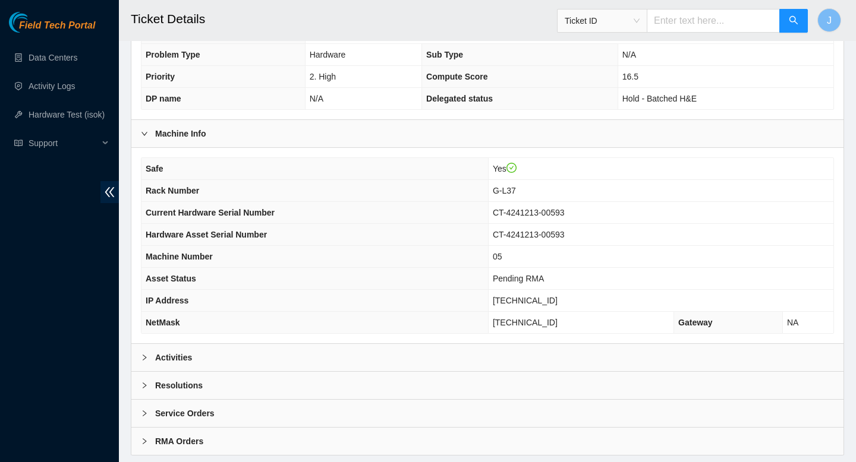
click at [342, 364] on div "Activities" at bounding box center [487, 357] width 712 height 27
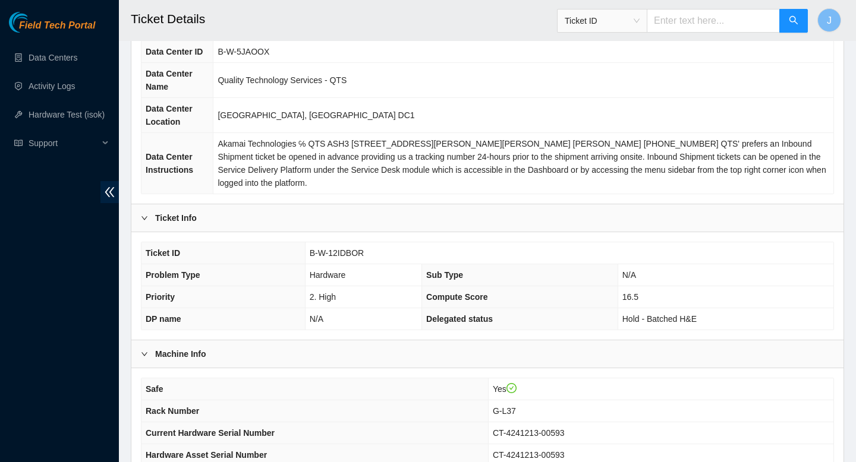
scroll to position [0, 0]
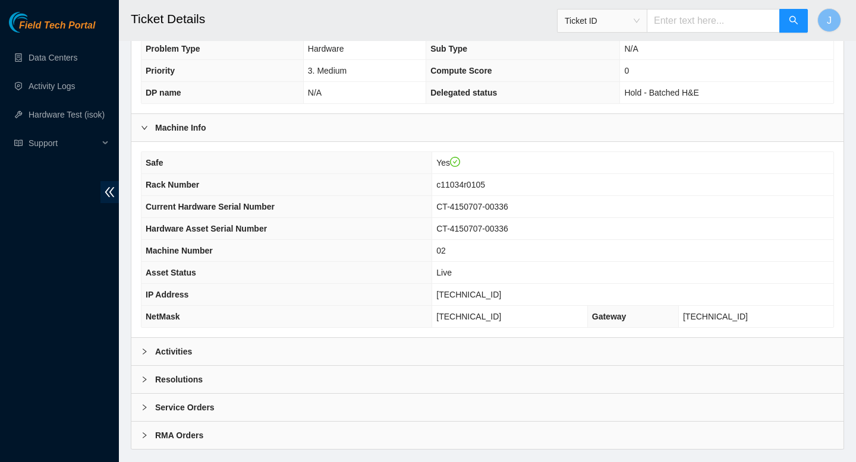
scroll to position [279, 0]
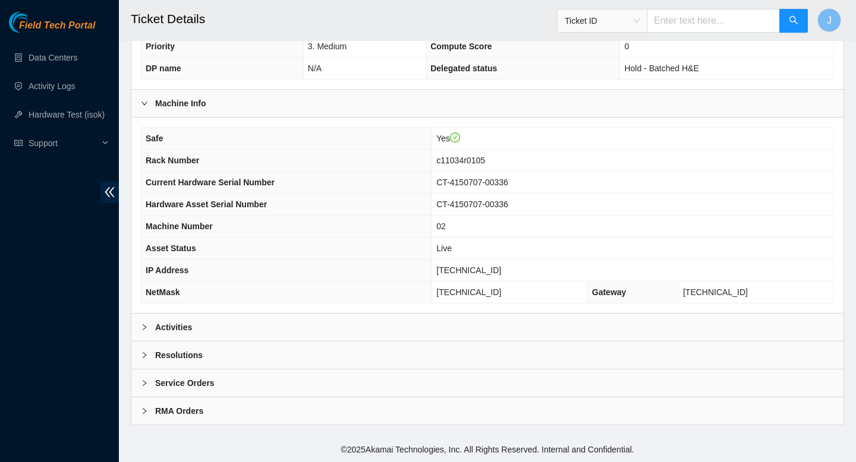
click at [322, 327] on div "Activities" at bounding box center [487, 327] width 712 height 27
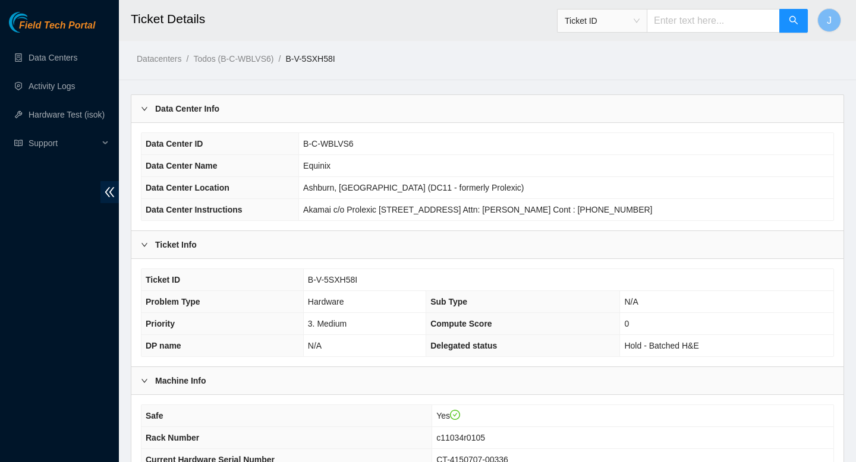
scroll to position [0, 0]
click at [239, 57] on link "Todos (B-C-WBLVS6)" at bounding box center [233, 60] width 80 height 10
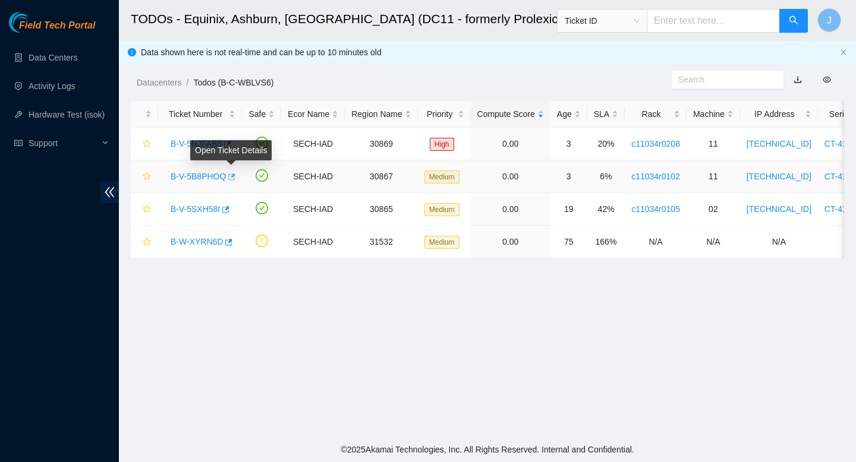
click at [232, 178] on icon "button" at bounding box center [230, 177] width 8 height 8
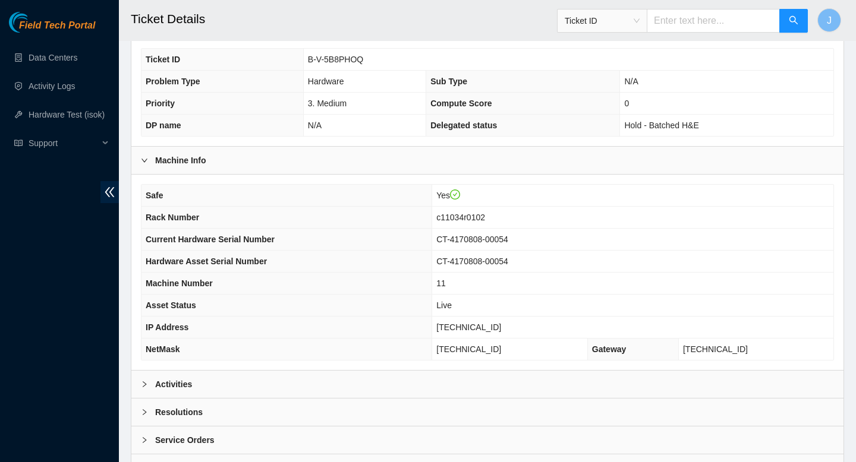
scroll to position [223, 0]
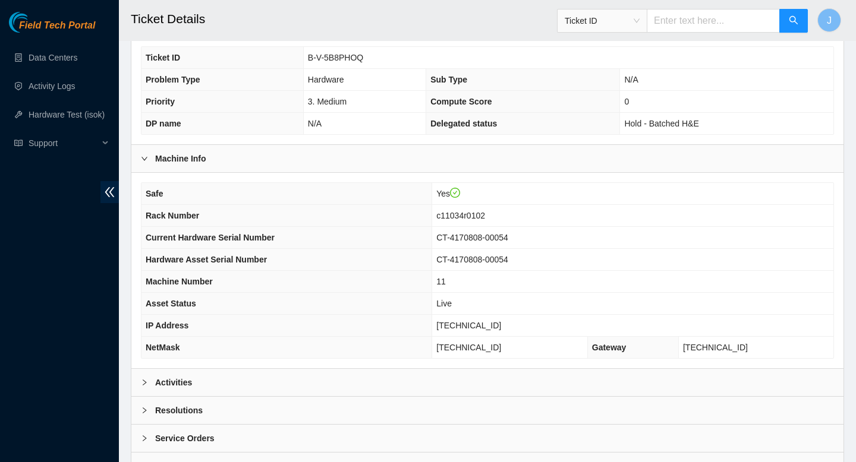
click at [296, 383] on div "Activities" at bounding box center [487, 382] width 712 height 27
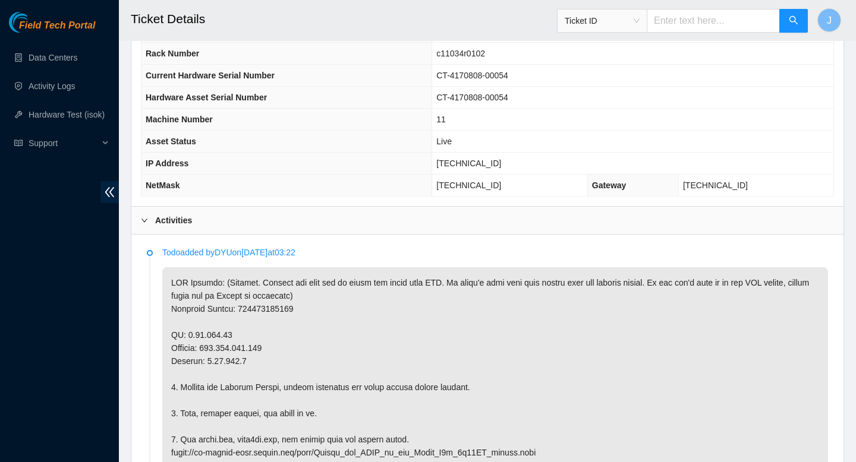
scroll to position [387, 0]
copy p "417328424120"
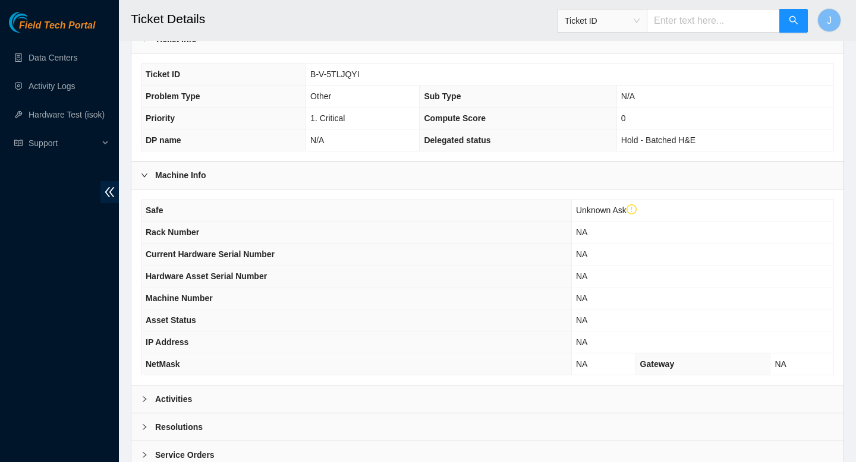
scroll to position [230, 0]
click at [323, 412] on div "Activities" at bounding box center [487, 398] width 712 height 27
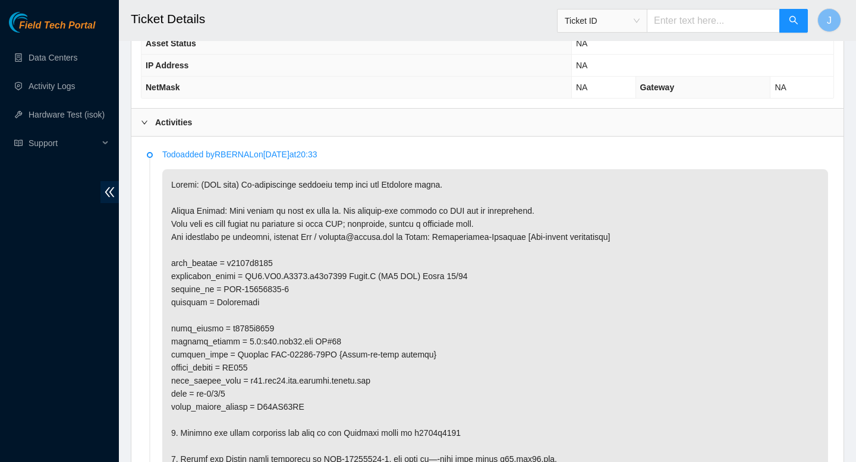
scroll to position [0, 0]
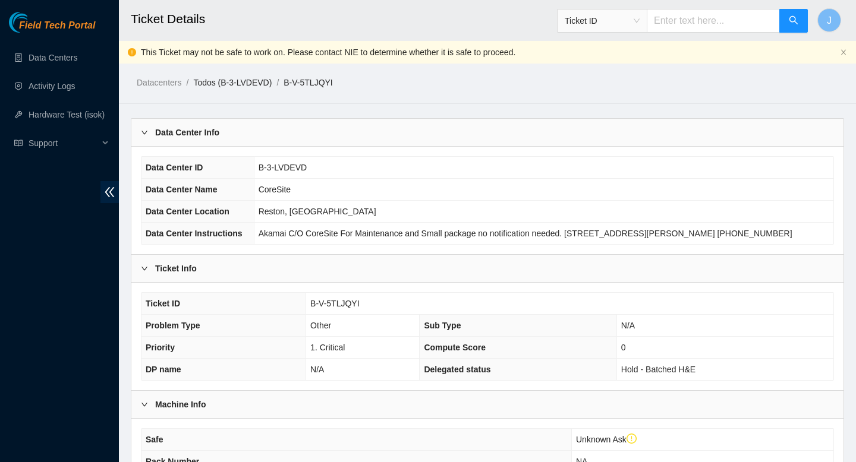
click at [244, 78] on link "Todos (B-3-LVDEVD)" at bounding box center [232, 83] width 78 height 10
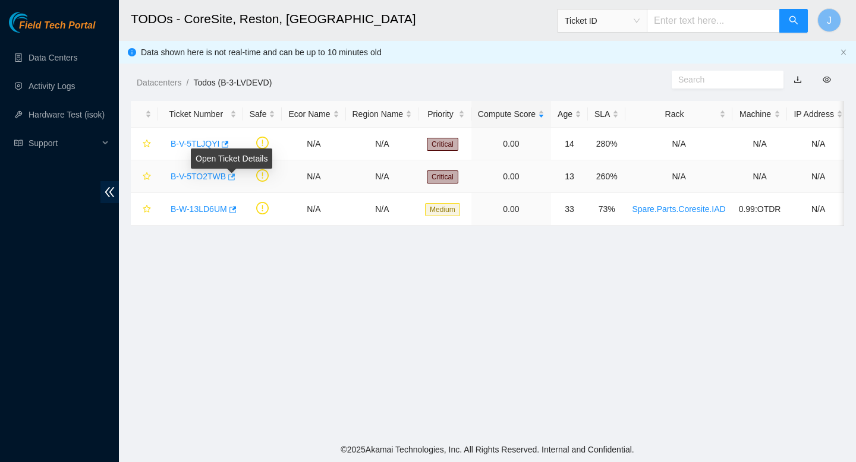
click at [235, 179] on icon "button" at bounding box center [231, 176] width 7 height 7
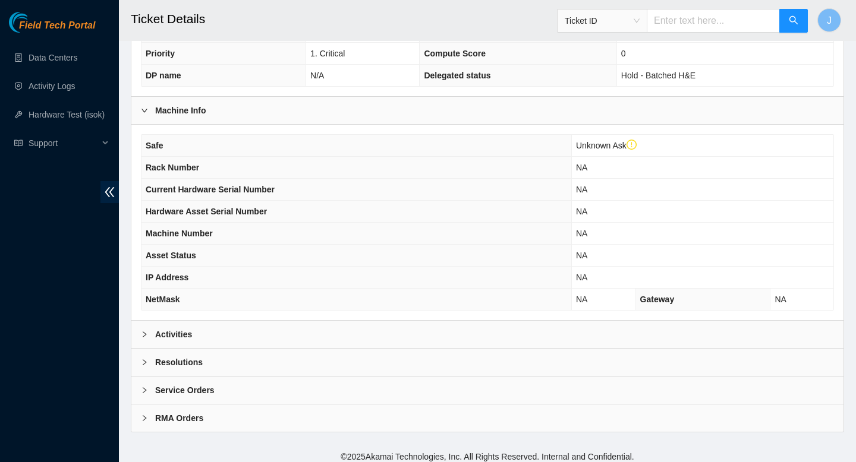
scroll to position [314, 0]
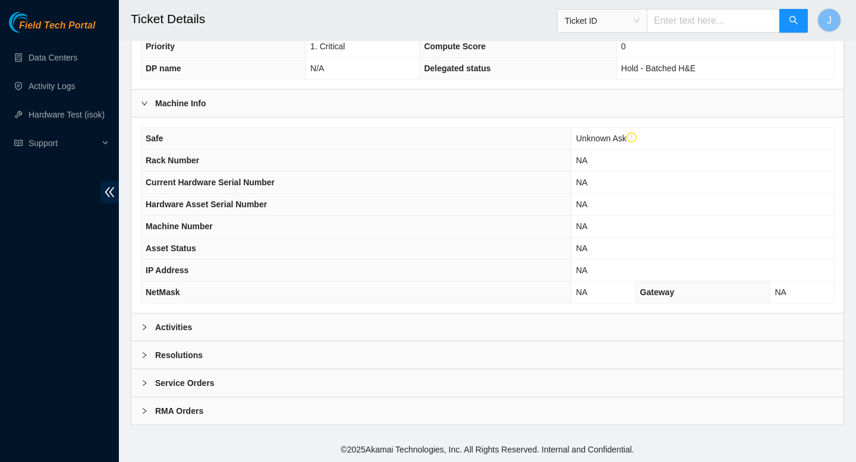
click at [269, 326] on div "Activities" at bounding box center [487, 327] width 712 height 27
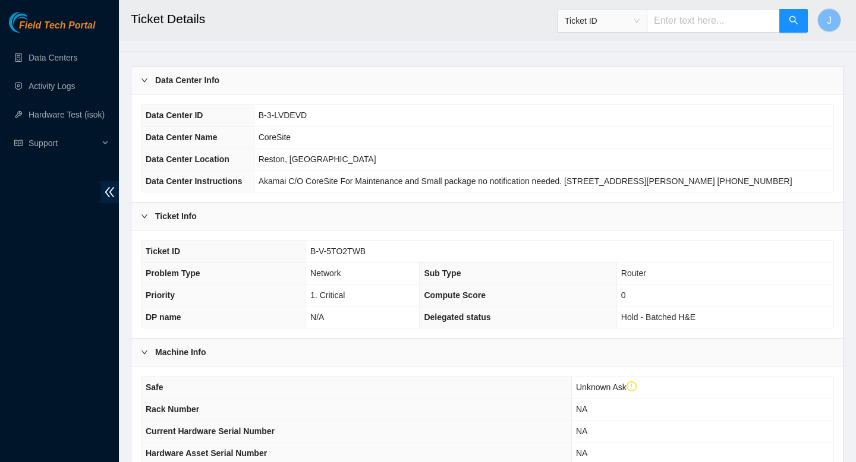
scroll to position [0, 0]
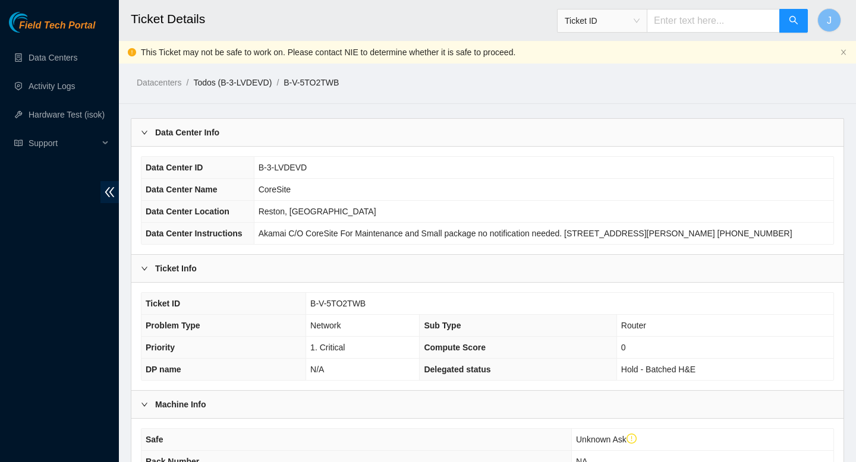
click at [239, 83] on link "Todos (B-3-LVDEVD)" at bounding box center [232, 83] width 78 height 10
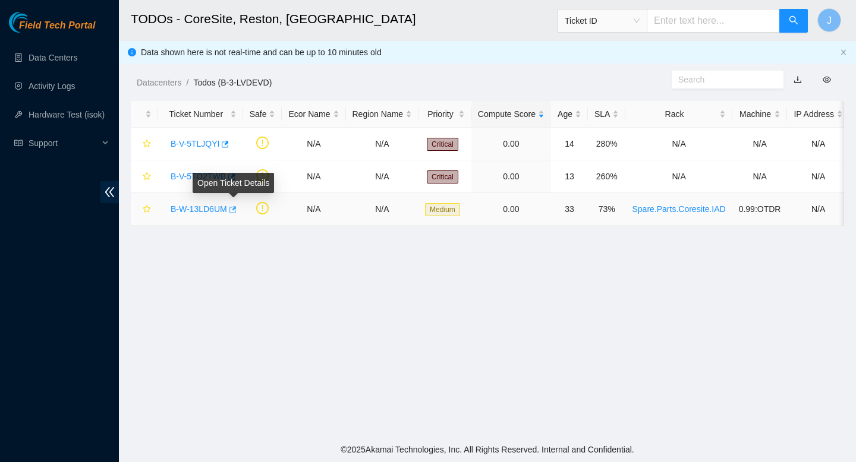
click at [236, 210] on icon "button" at bounding box center [232, 209] width 7 height 7
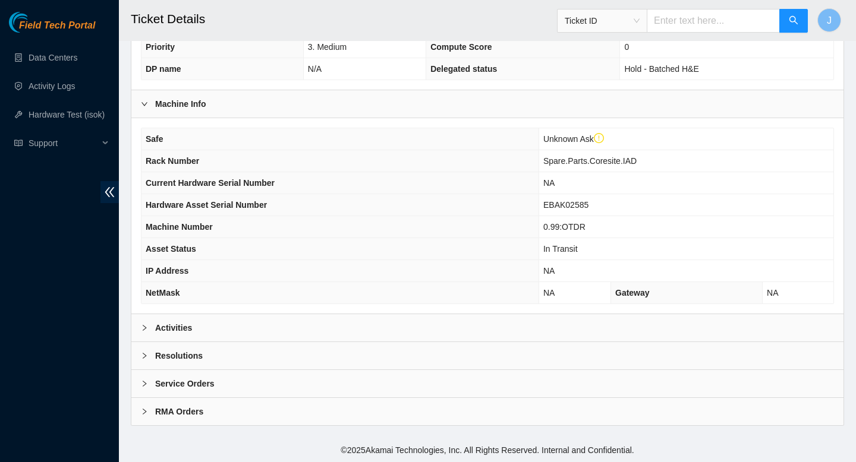
scroll to position [314, 0]
click at [315, 328] on div "Activities" at bounding box center [487, 327] width 712 height 27
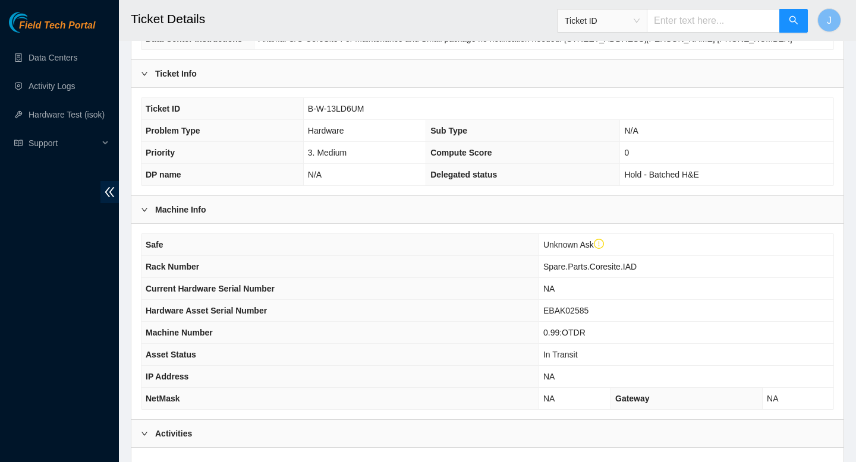
scroll to position [0, 0]
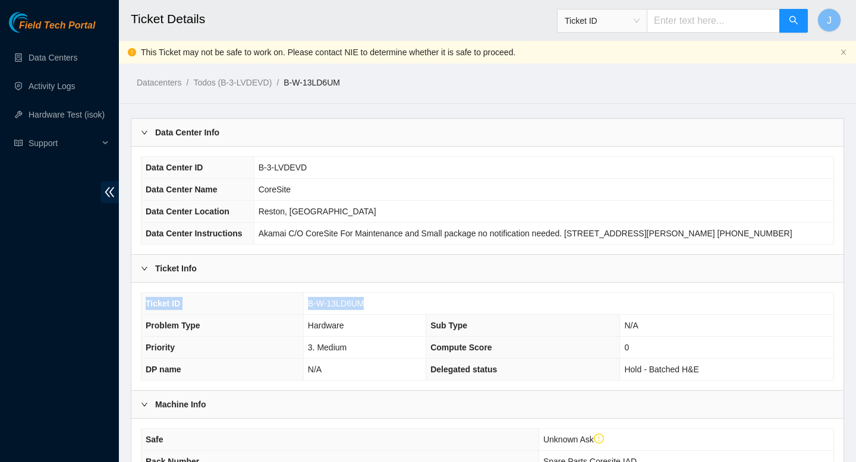
drag, startPoint x: 392, startPoint y: 315, endPoint x: 296, endPoint y: 307, distance: 96.0
click at [296, 307] on tr "Ticket ID B-W-13LD6UM" at bounding box center [487, 304] width 692 height 22
click at [378, 314] on td "B-W-13LD6UM" at bounding box center [568, 304] width 530 height 22
drag, startPoint x: 376, startPoint y: 314, endPoint x: 299, endPoint y: 311, distance: 76.7
click at [299, 311] on tr "Ticket ID B-W-13LD6UM" at bounding box center [487, 304] width 692 height 22
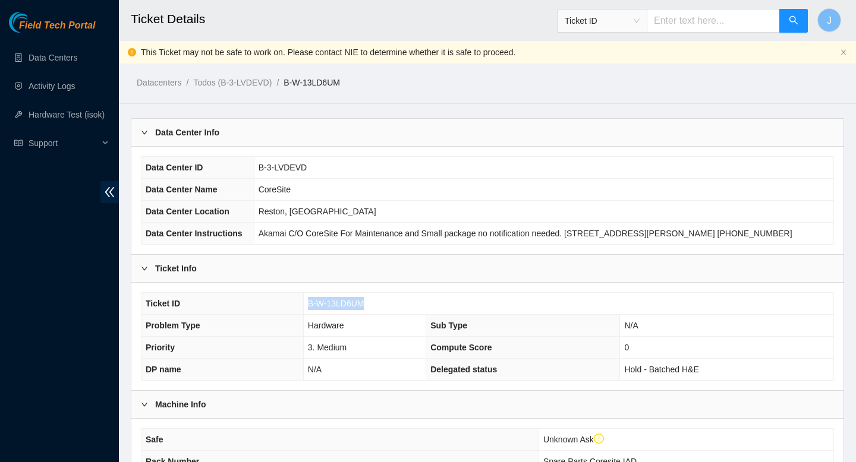
copy tr "B-W-13LD6UM"
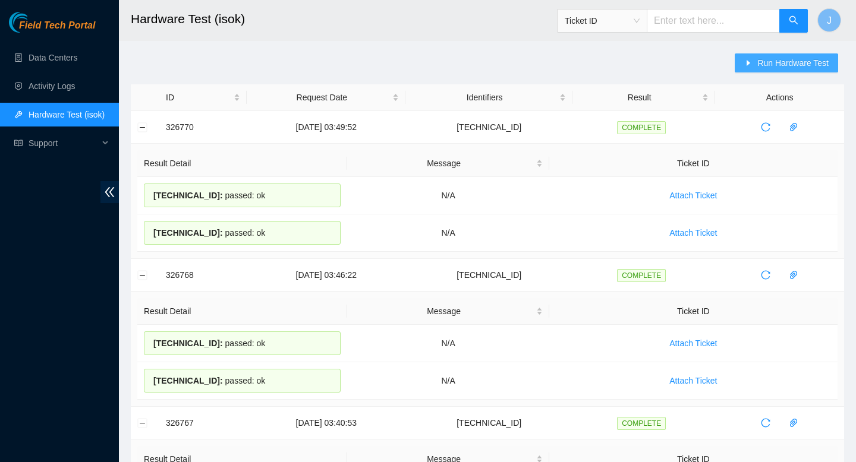
click at [781, 61] on span "Run Hardware Test" at bounding box center [792, 62] width 71 height 13
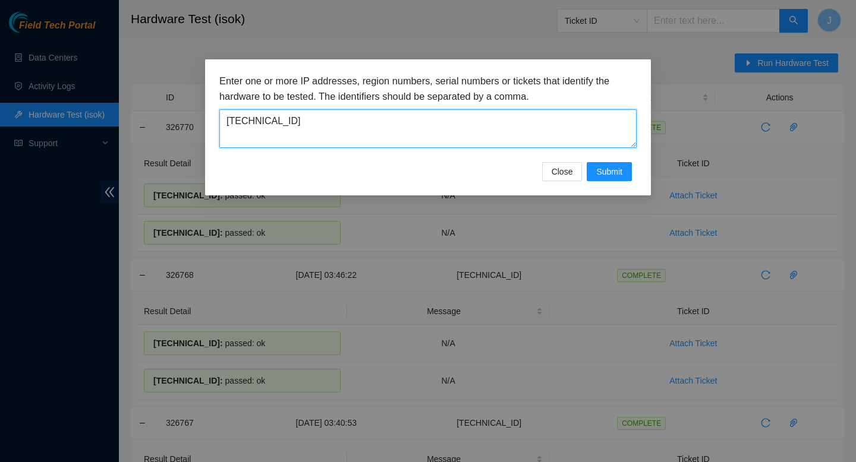
click at [553, 119] on textarea "23.76.147.38" at bounding box center [427, 128] width 417 height 39
paste textarea "[TECHNICAL_ID]"
type textarea "[TECHNICAL_ID]"
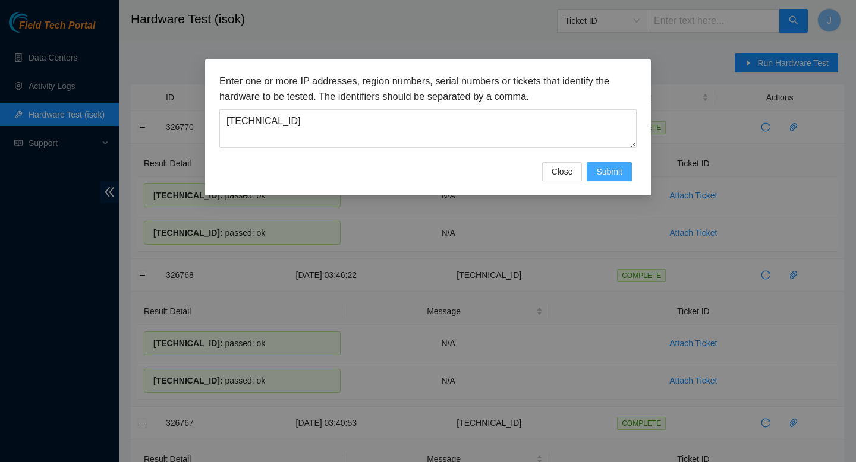
click at [605, 173] on span "Submit" at bounding box center [609, 171] width 26 height 13
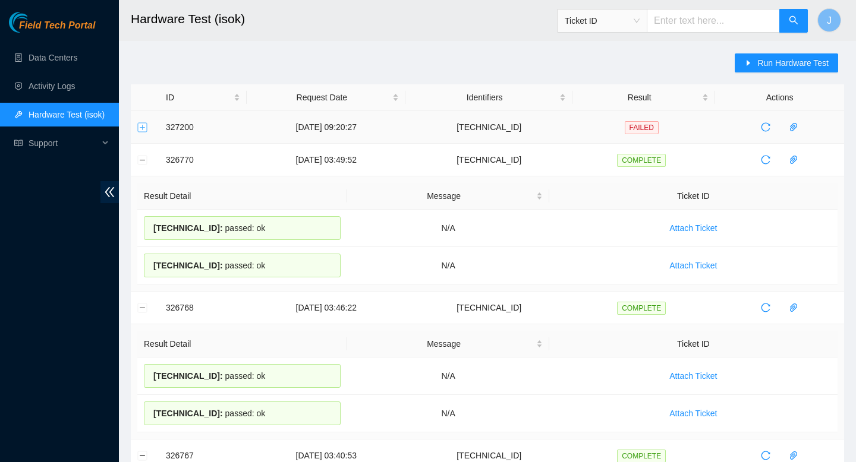
click at [143, 129] on button "Expand row" at bounding box center [143, 127] width 10 height 10
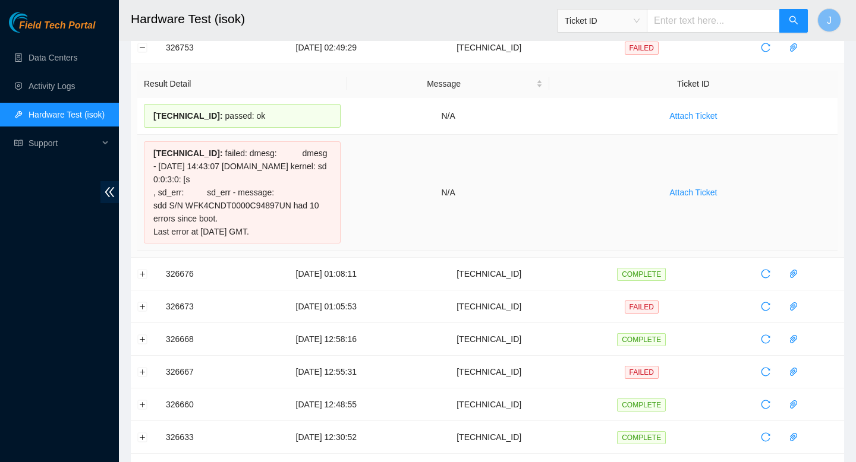
scroll to position [782, 0]
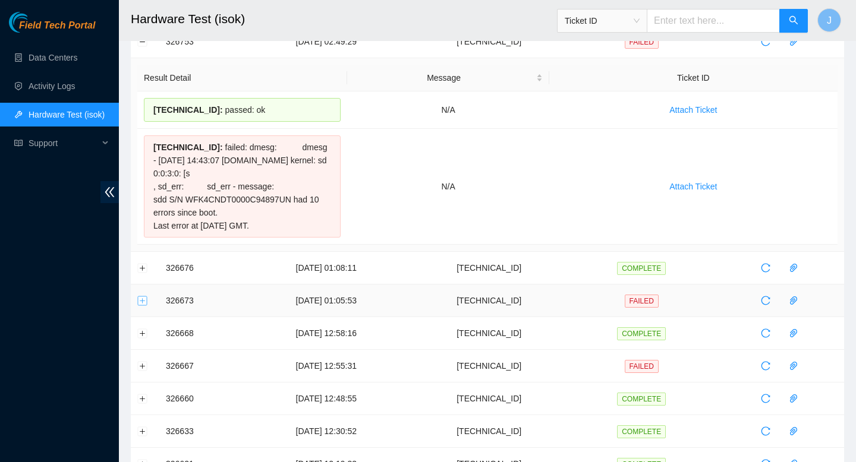
click at [144, 301] on button "Expand row" at bounding box center [143, 301] width 10 height 10
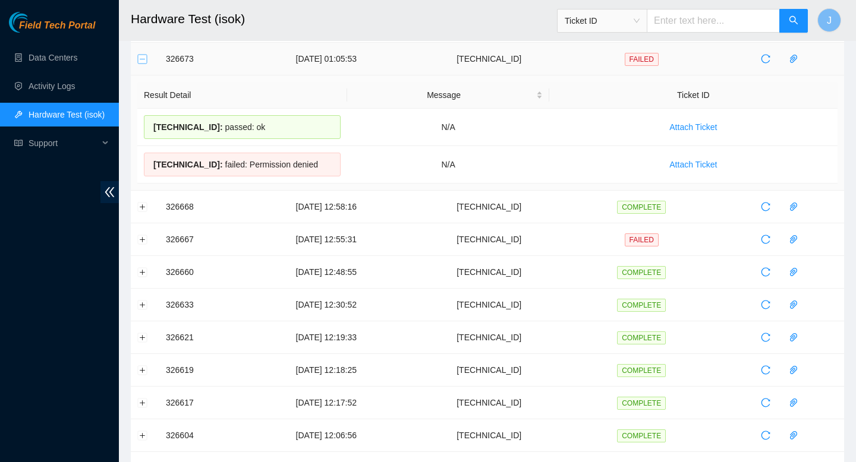
scroll to position [1037, 0]
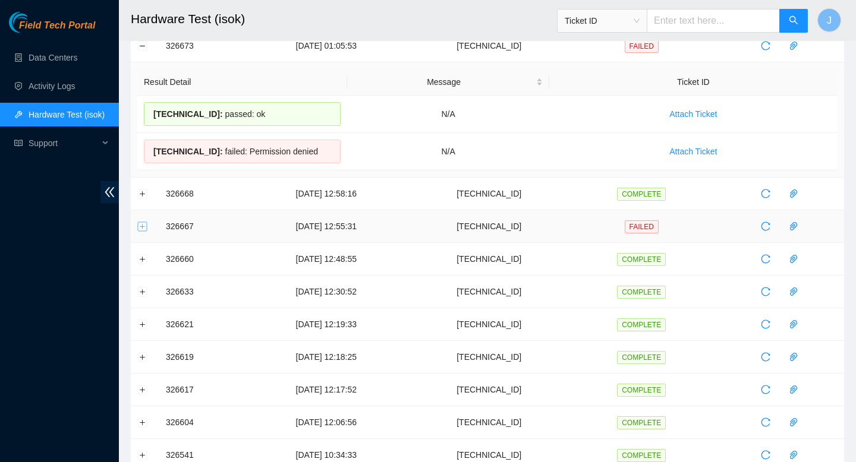
click at [143, 226] on button "Expand row" at bounding box center [143, 227] width 10 height 10
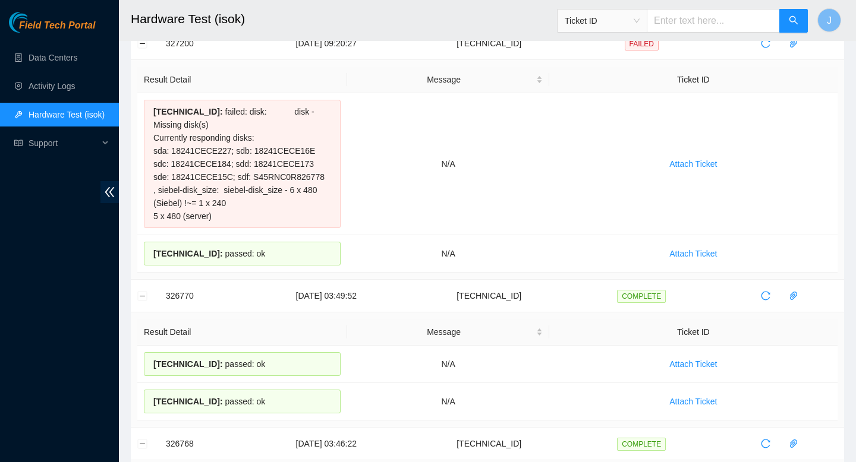
scroll to position [78, 0]
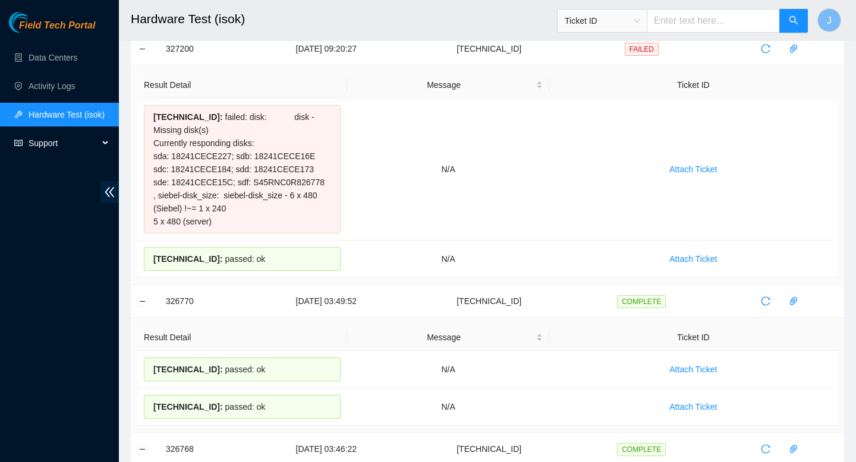
click at [73, 141] on span "Support" at bounding box center [64, 143] width 70 height 24
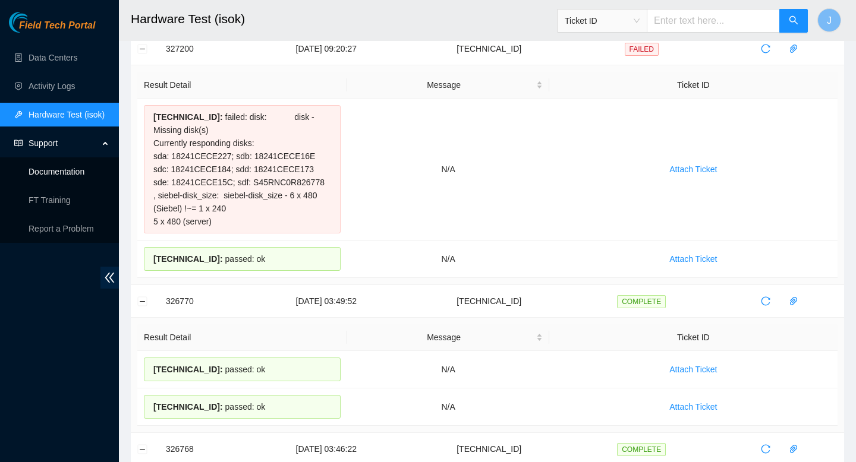
click at [64, 168] on link "Documentation" at bounding box center [57, 172] width 56 height 10
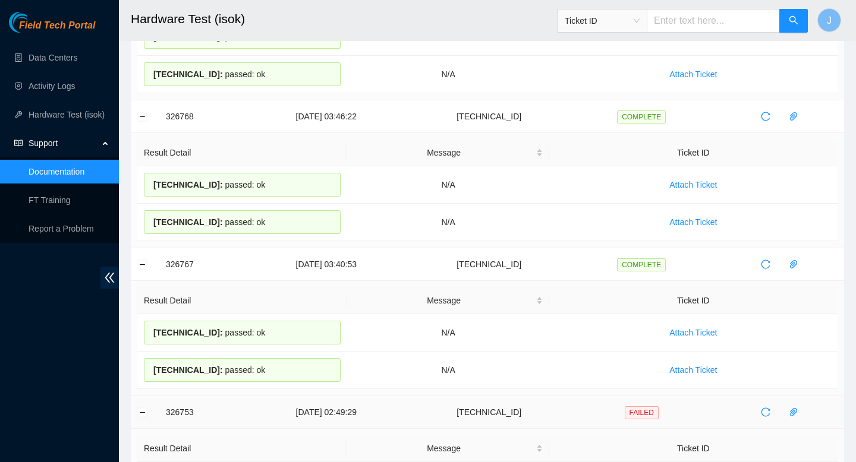
scroll to position [0, 0]
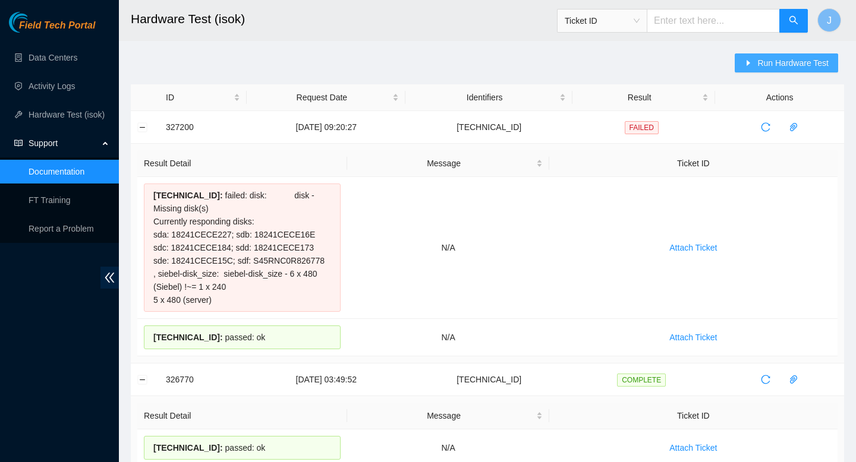
click at [785, 61] on span "Run Hardware Test" at bounding box center [792, 62] width 71 height 13
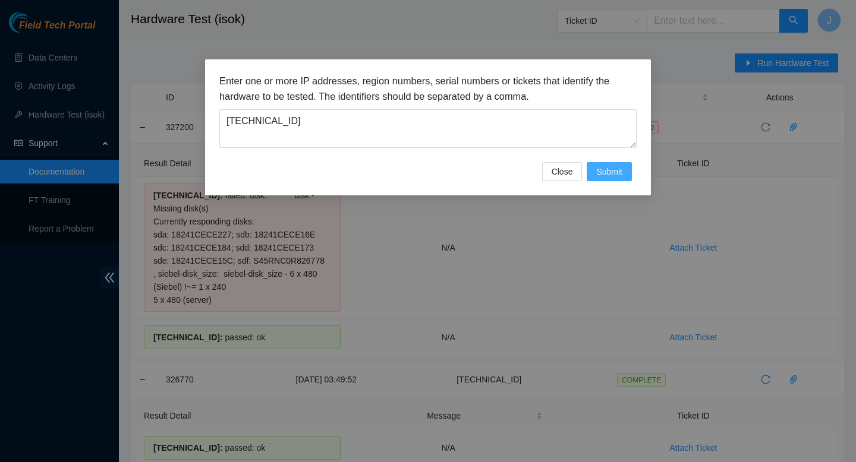
click at [601, 176] on span "Submit" at bounding box center [609, 171] width 26 height 13
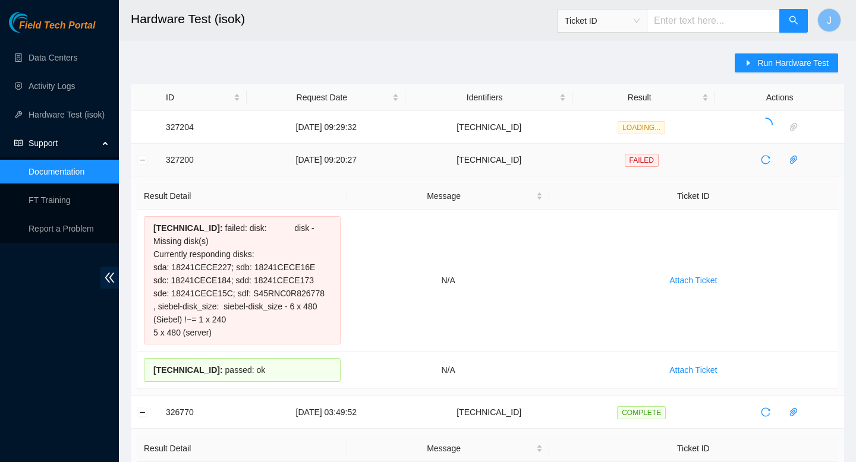
drag, startPoint x: 263, startPoint y: 374, endPoint x: 159, endPoint y: 162, distance: 236.0
copy tbody "327200 26-08-2025 09:20:27 23.62.28.47 FAILED Result Detail Message Ticket ID 2…"
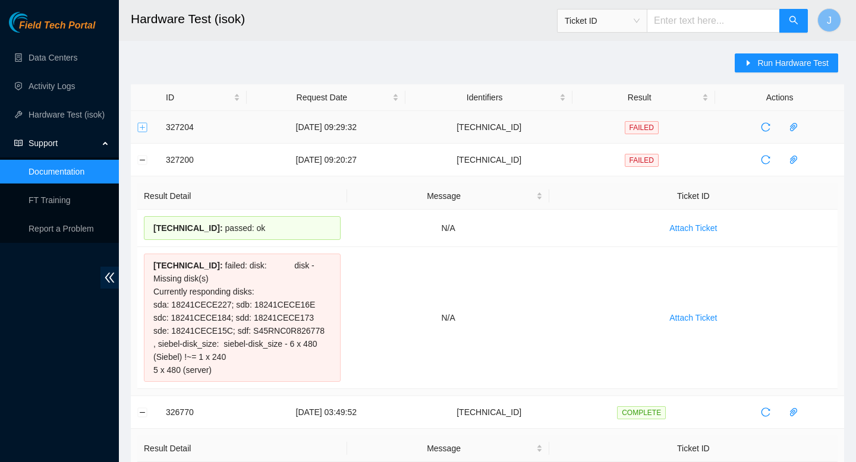
click at [141, 128] on button "Expand row" at bounding box center [143, 127] width 10 height 10
